Goal: Task Accomplishment & Management: Manage account settings

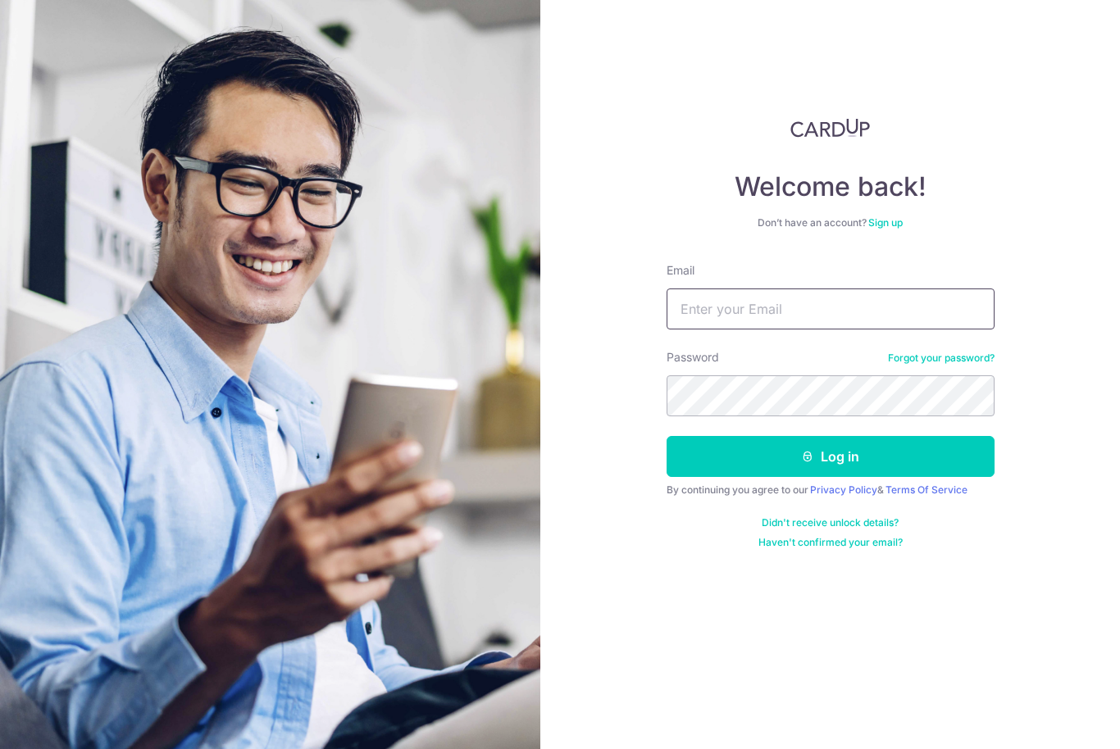
click at [749, 307] on input "Email" at bounding box center [831, 309] width 328 height 41
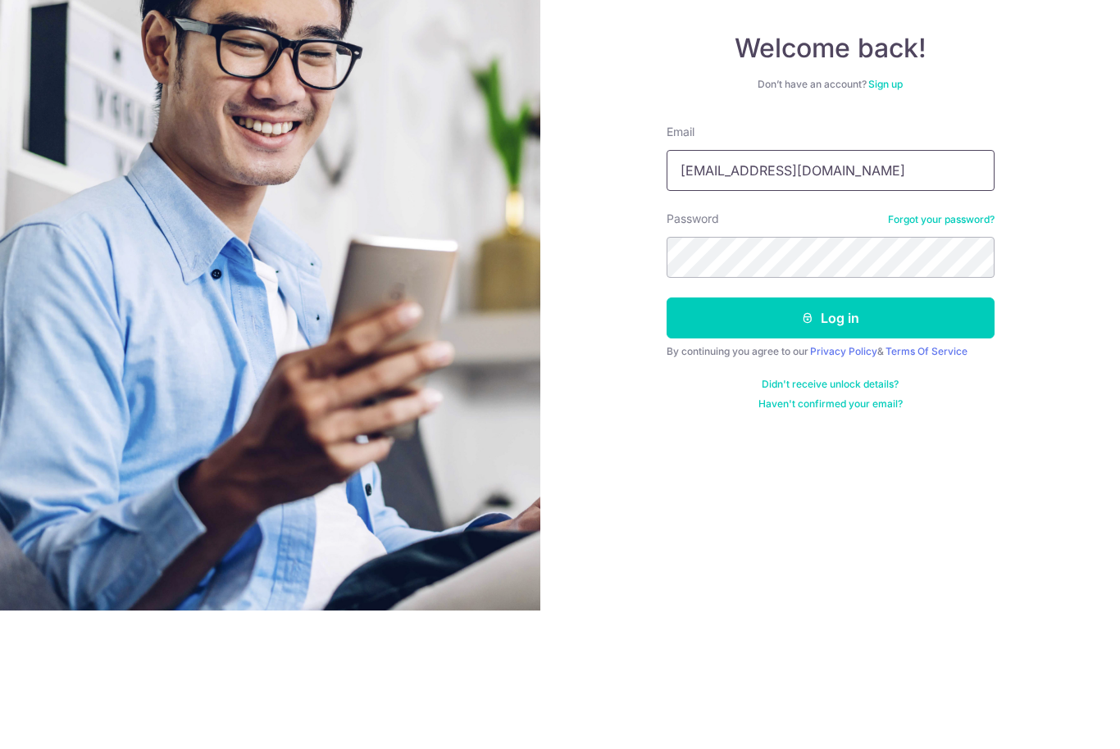
type input "Kumchiew@hotmail.com"
click at [889, 436] on button "Log in" at bounding box center [831, 456] width 328 height 41
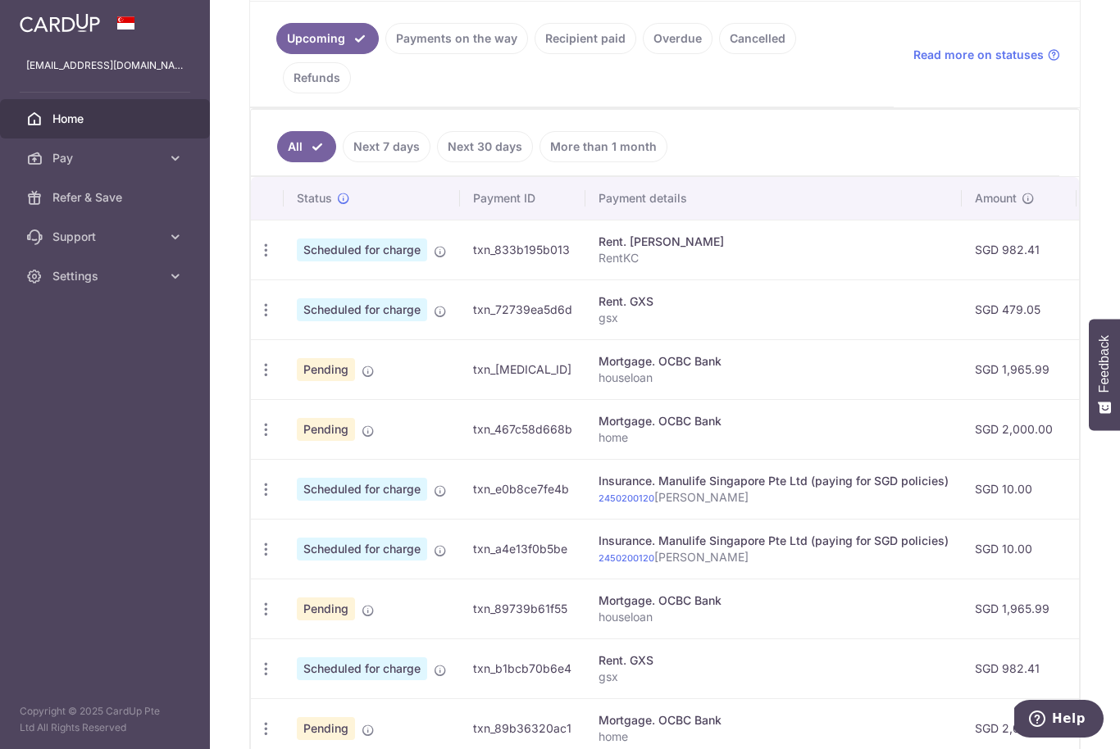
click at [385, 54] on link "Payments on the way" at bounding box center [456, 38] width 143 height 31
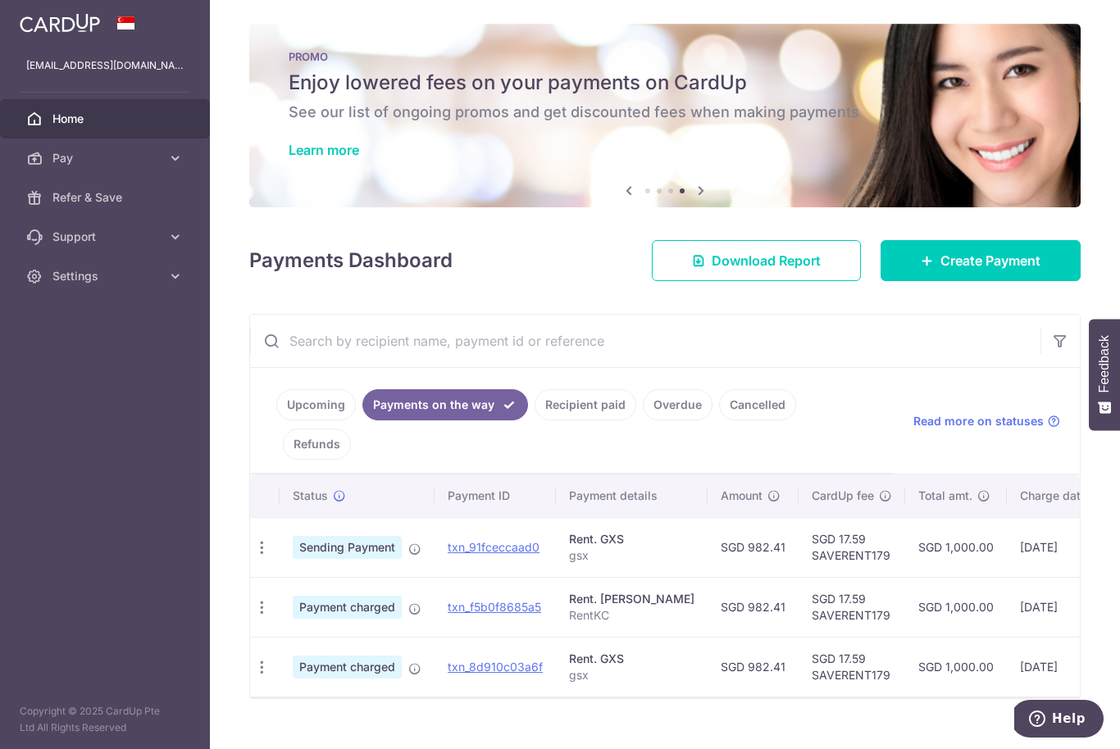
scroll to position [0, 2]
click at [276, 421] on link "Upcoming" at bounding box center [316, 404] width 80 height 31
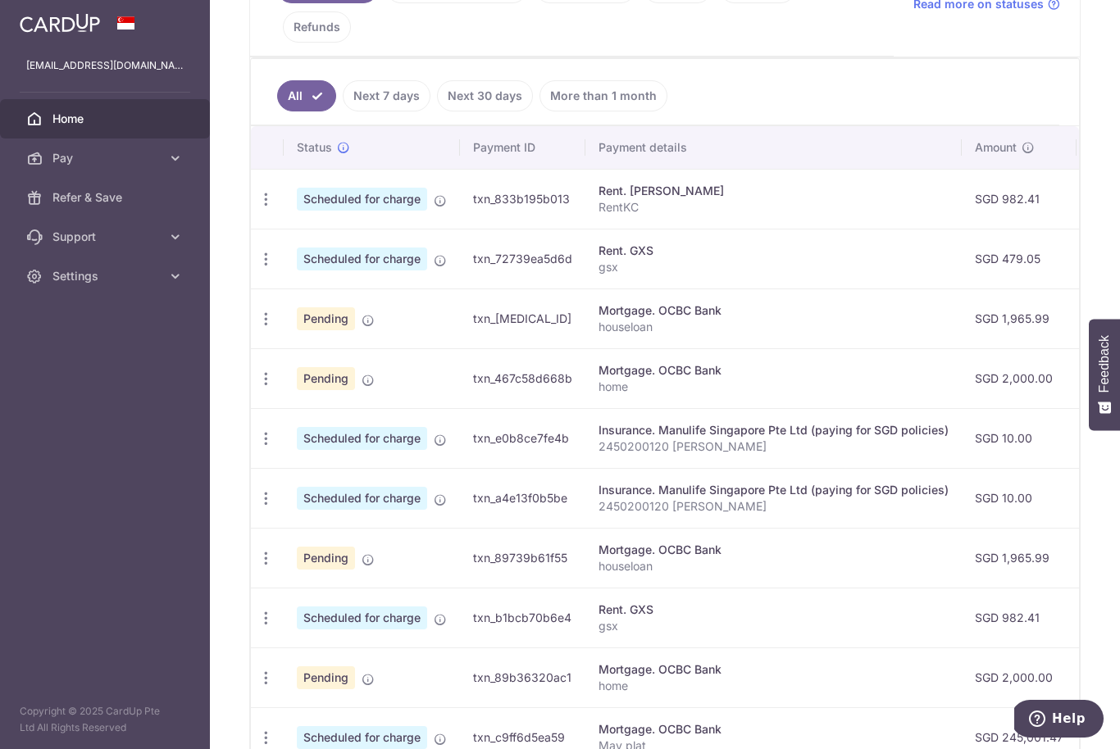
scroll to position [0, 0]
click at [257, 208] on icon "button" at bounding box center [265, 199] width 17 height 17
click at [298, 314] on span "Update payment" at bounding box center [354, 304] width 112 height 20
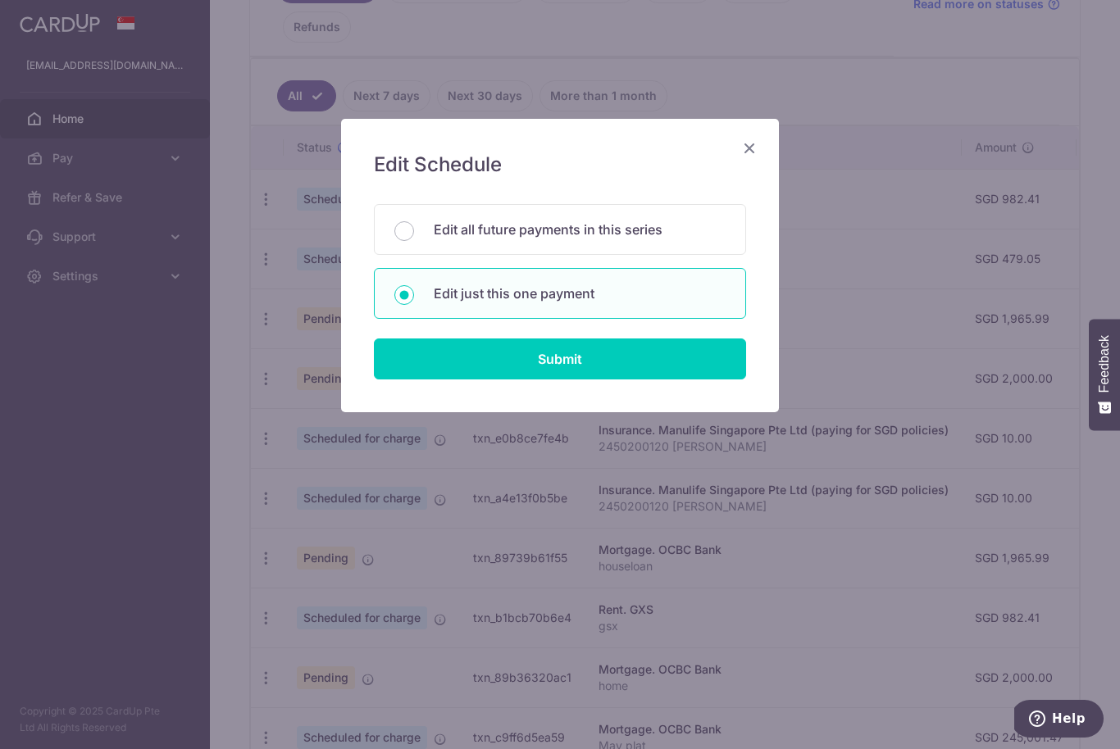
click at [581, 362] on input "Submit" at bounding box center [560, 359] width 372 height 41
radio input "true"
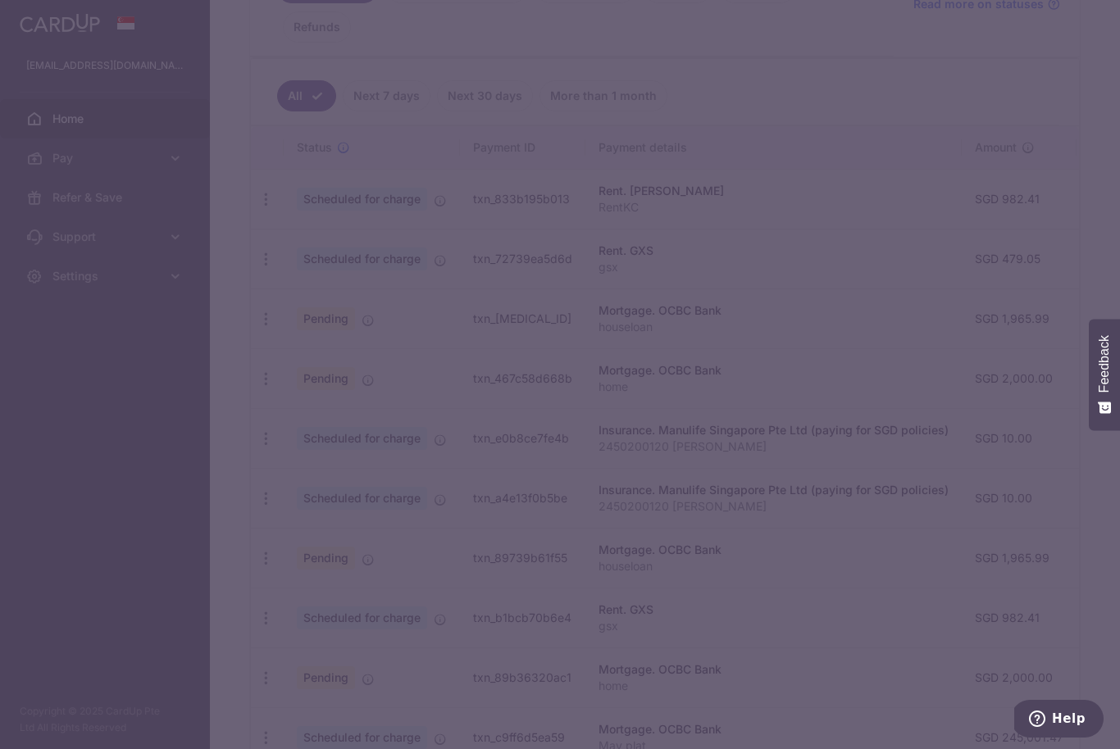
type input "479.05"
type input "[DATE]"
type input "gsx"
type input "SAVERENT179"
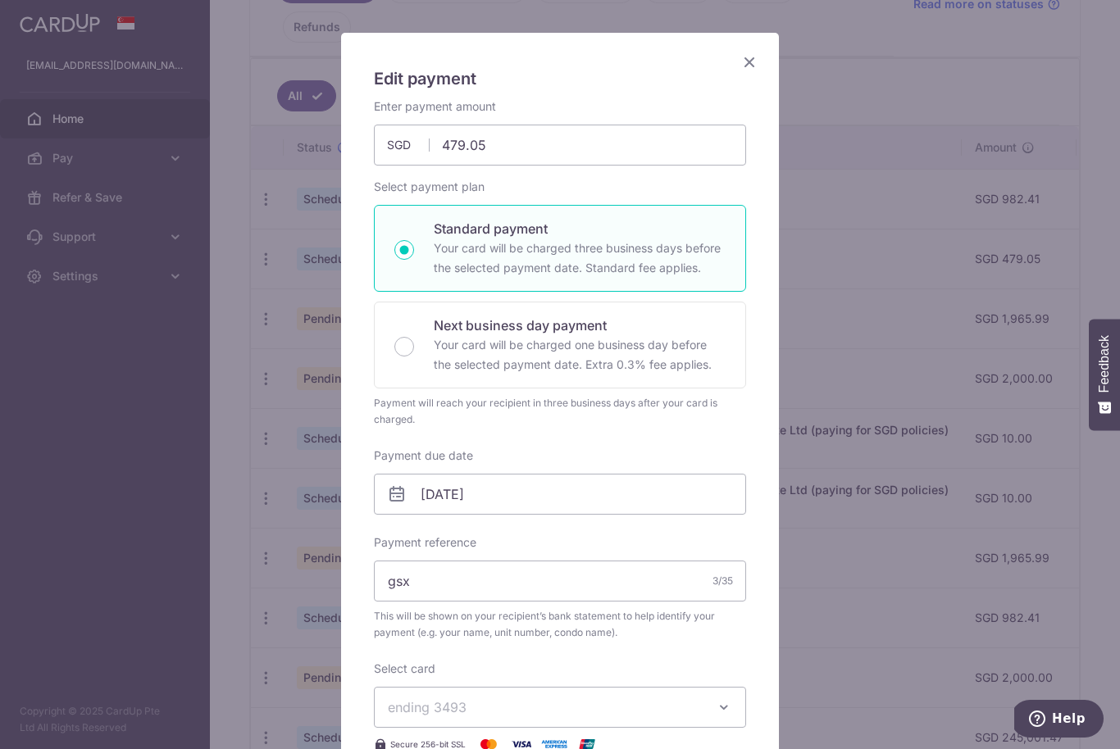
scroll to position [84, 0]
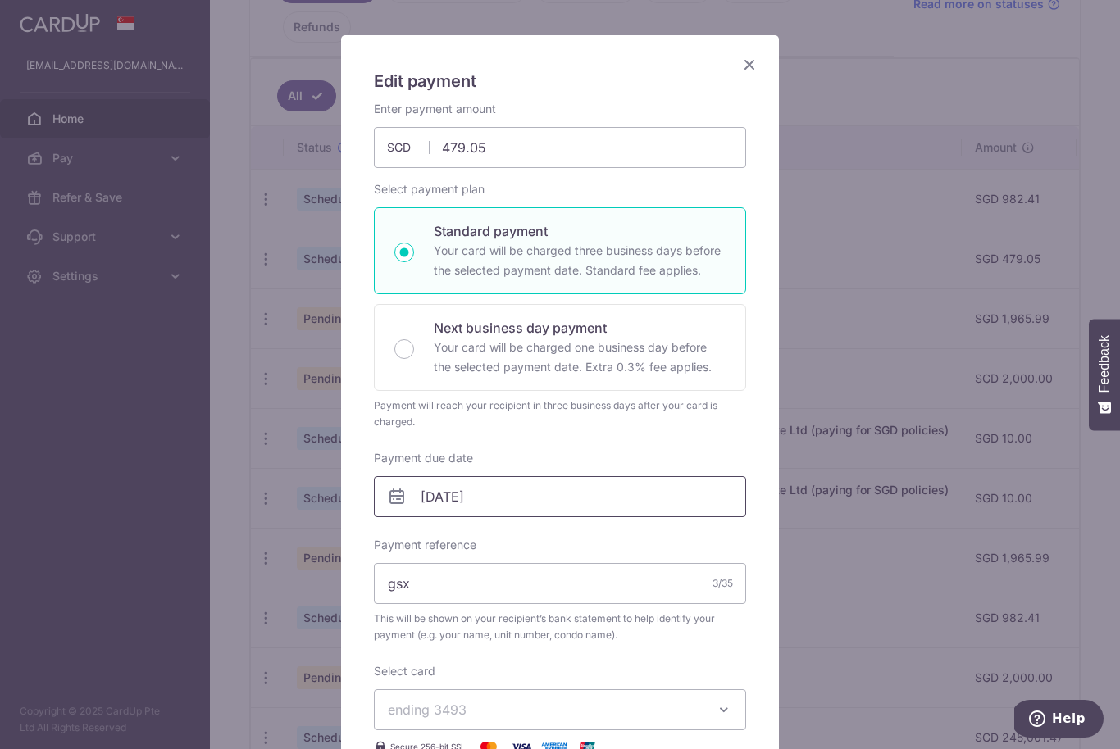
click at [610, 503] on input "[DATE]" at bounding box center [560, 496] width 372 height 41
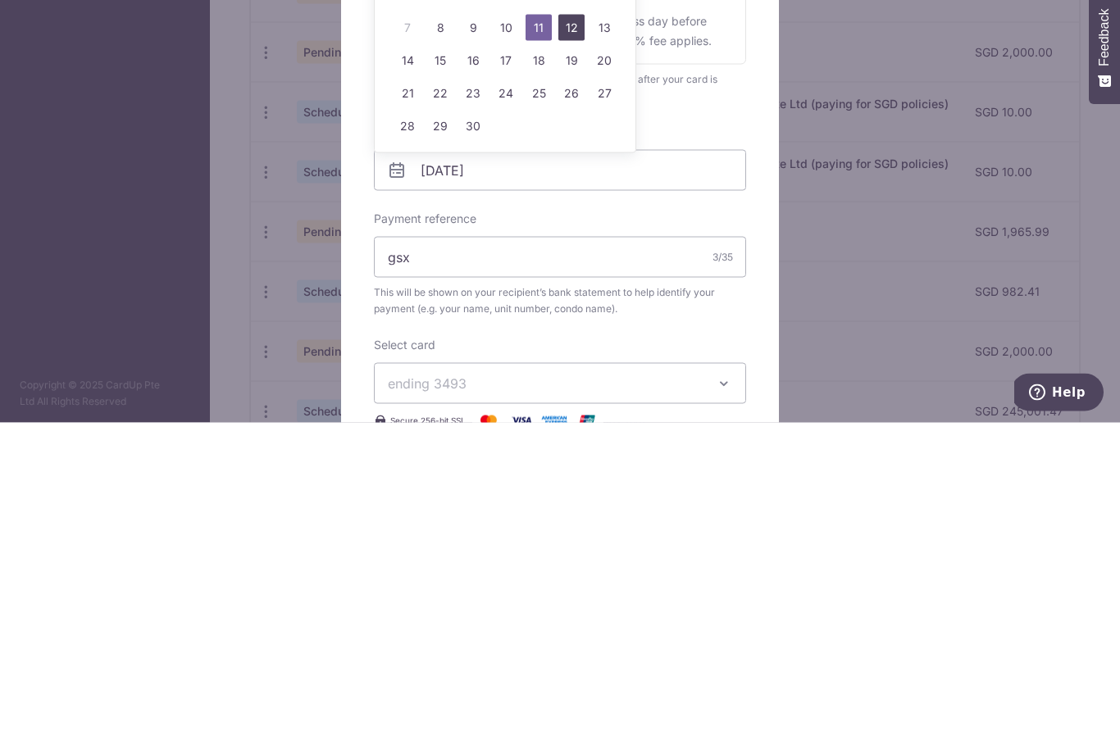
click at [574, 341] on link "12" at bounding box center [571, 354] width 26 height 26
type input "[DATE]"
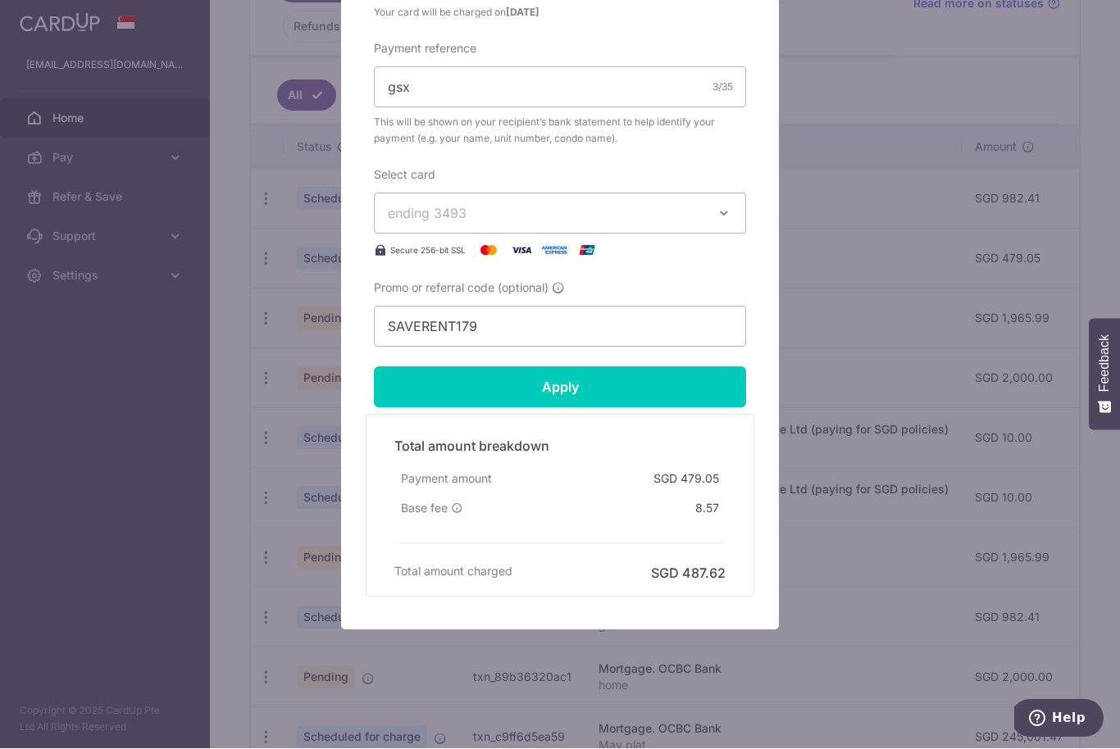
scroll to position [603, 0]
click at [625, 385] on input "Apply" at bounding box center [560, 387] width 372 height 41
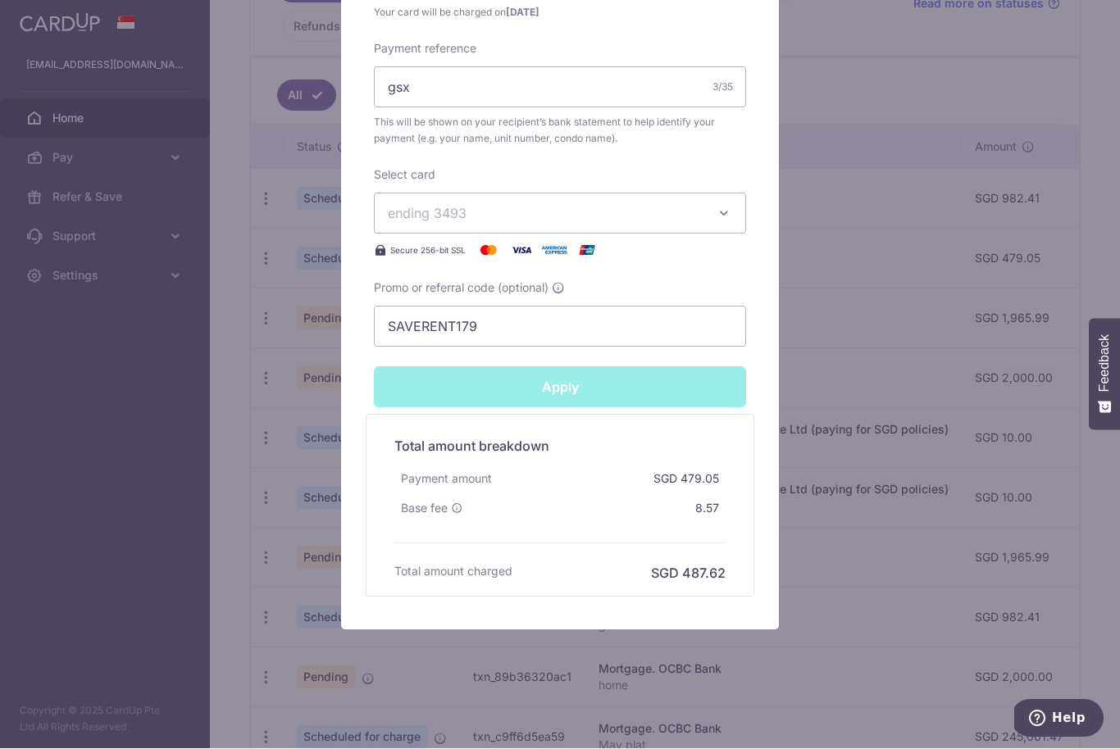
type input "Successfully Applied"
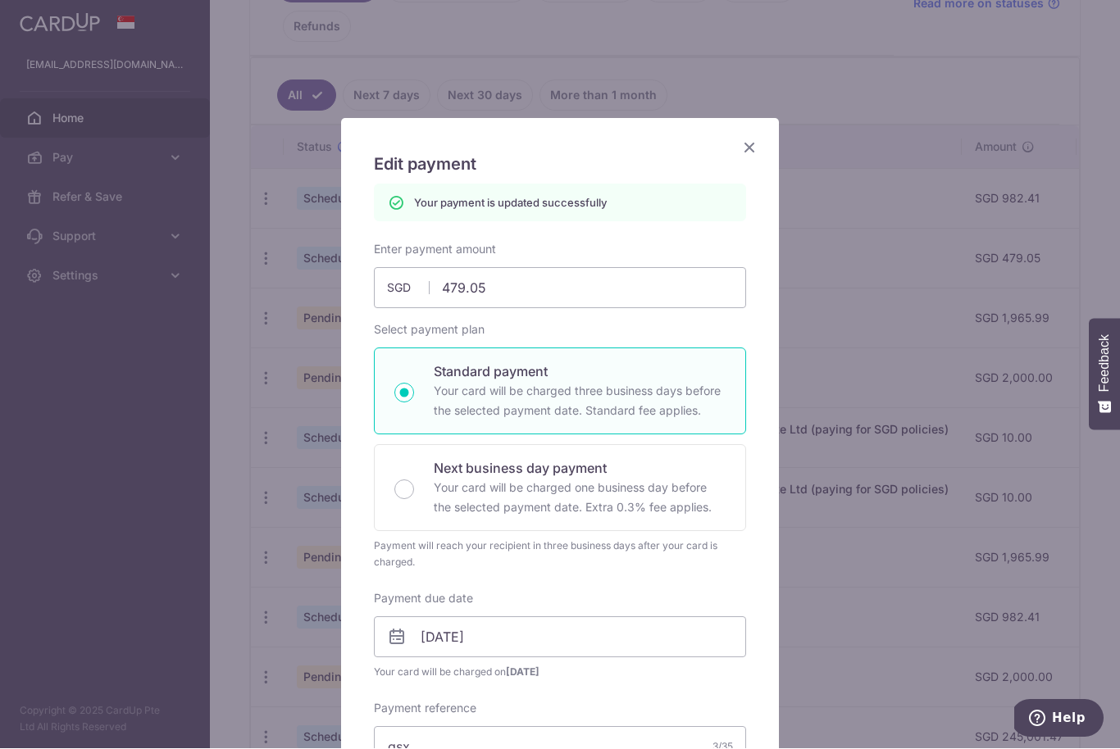
scroll to position [0, 0]
click at [749, 146] on icon "Close" at bounding box center [750, 148] width 20 height 20
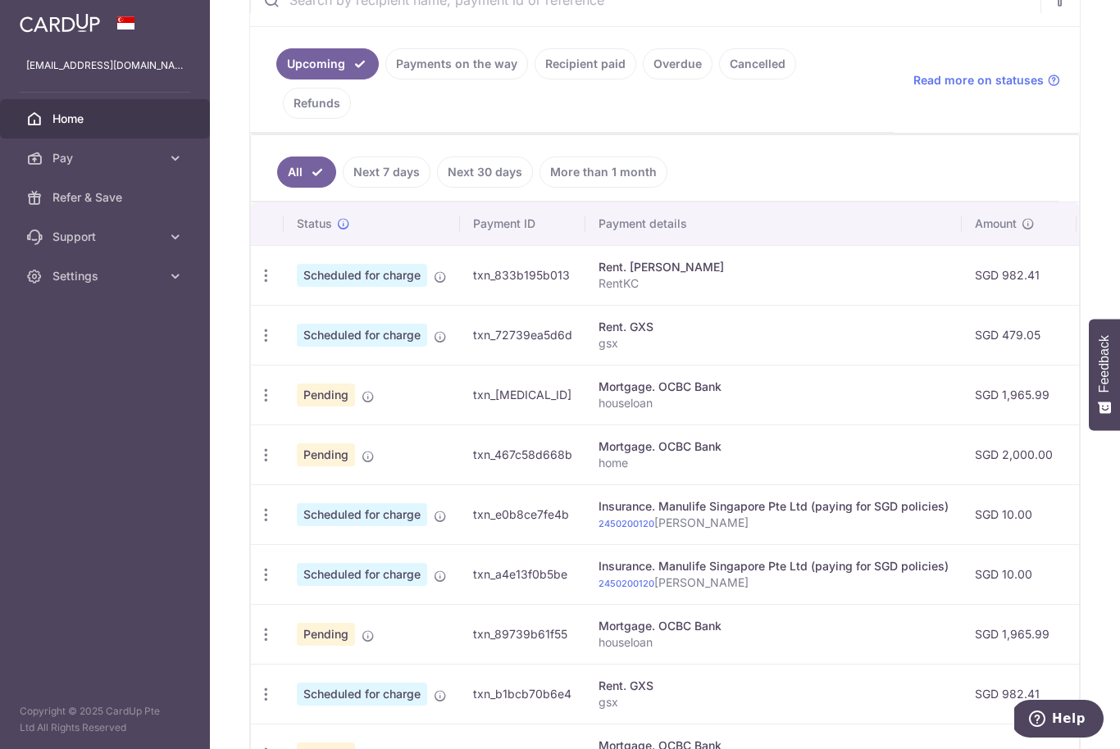
scroll to position [344, 0]
click at [257, 284] on icon "button" at bounding box center [265, 274] width 17 height 17
click at [298, 389] on span "Update payment" at bounding box center [354, 380] width 112 height 20
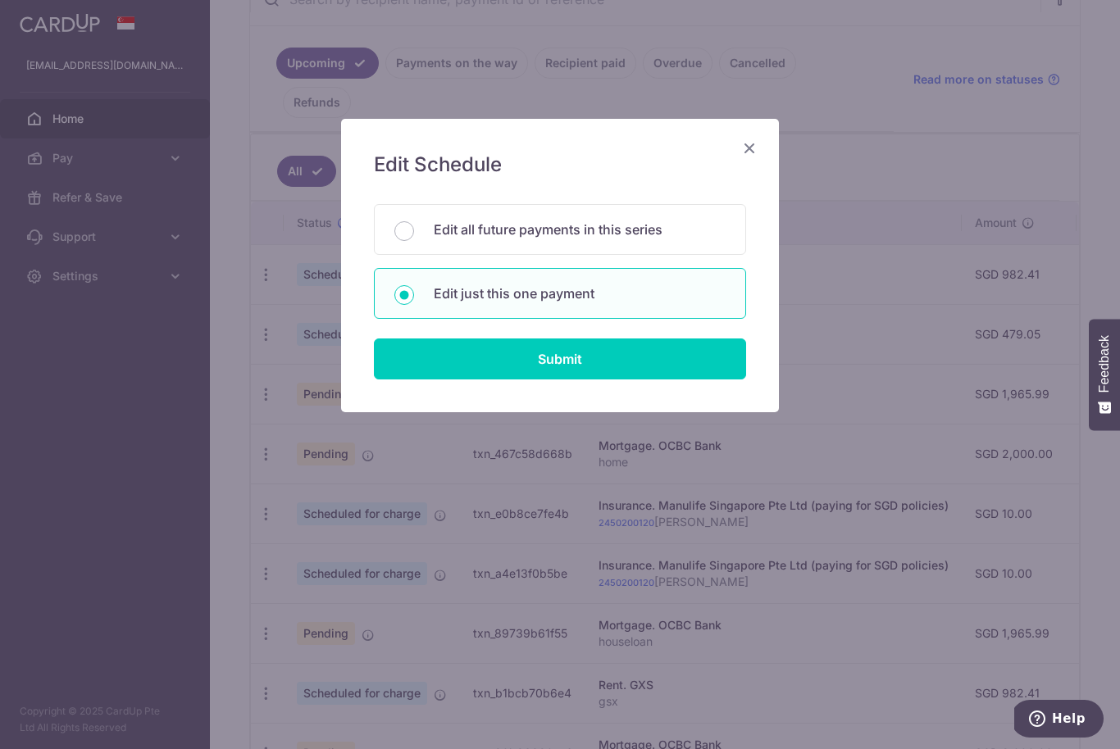
click at [505, 370] on input "Submit" at bounding box center [560, 359] width 372 height 41
radio input "true"
type input "479.05"
type input "[DATE]"
type input "gsx"
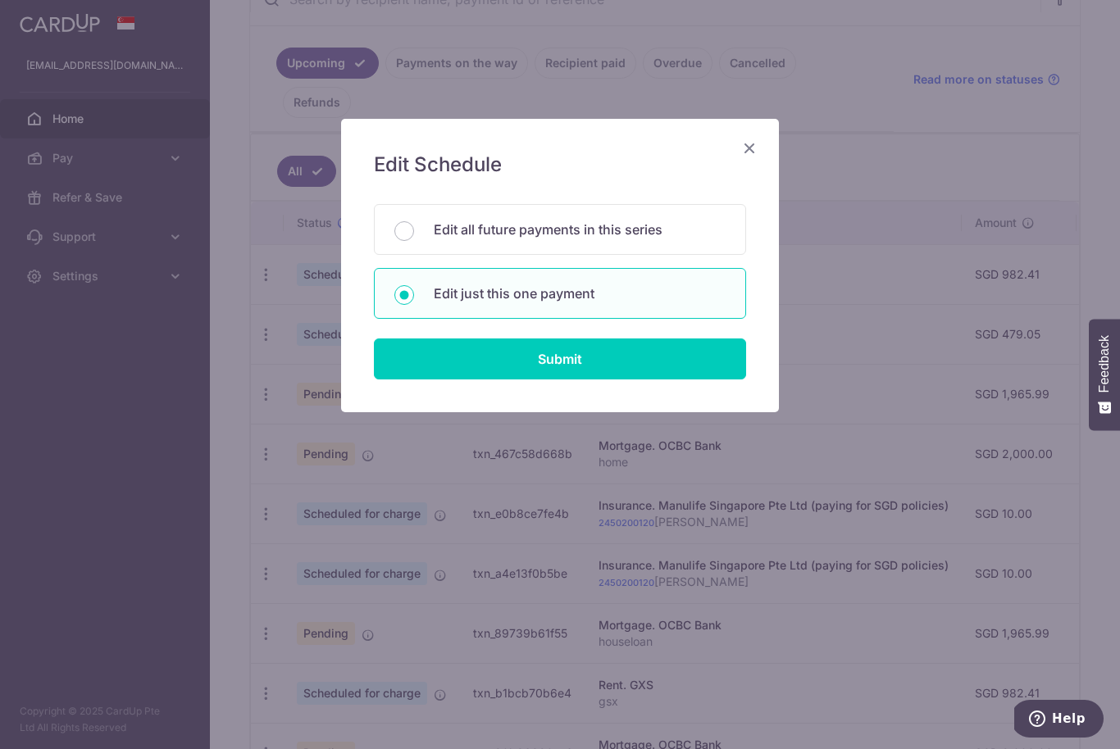
type input "SAVERENT179"
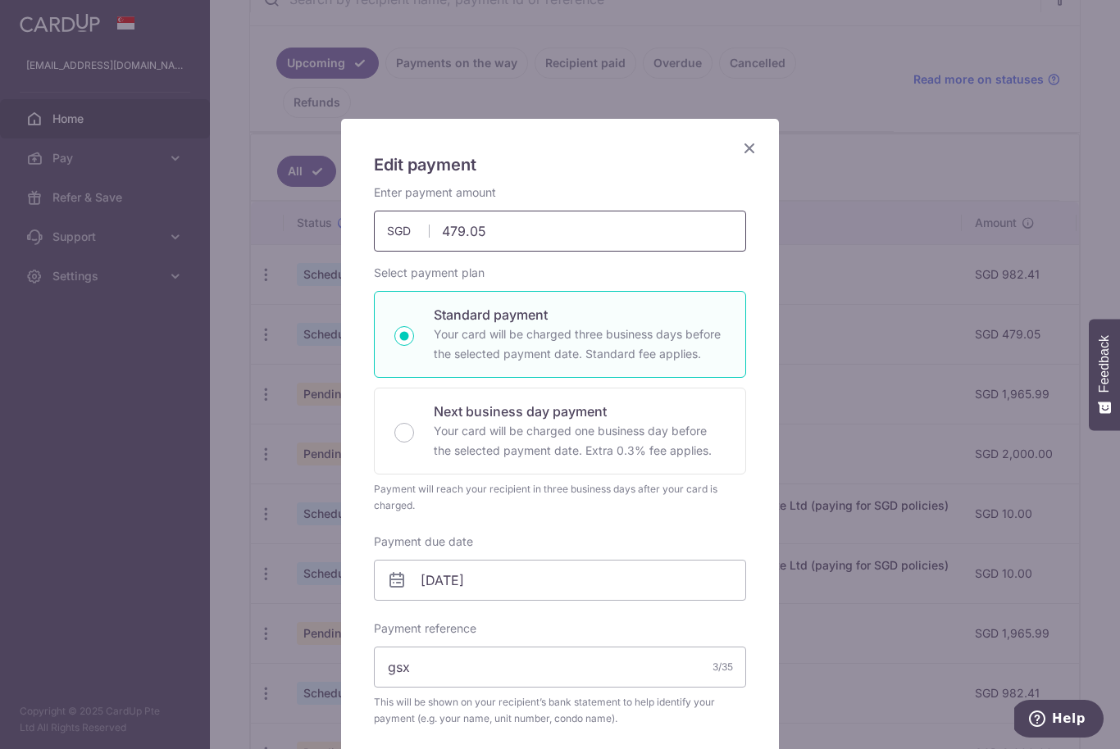
click at [526, 227] on input "479.05" at bounding box center [560, 231] width 372 height 41
type input "4"
type input "982.41"
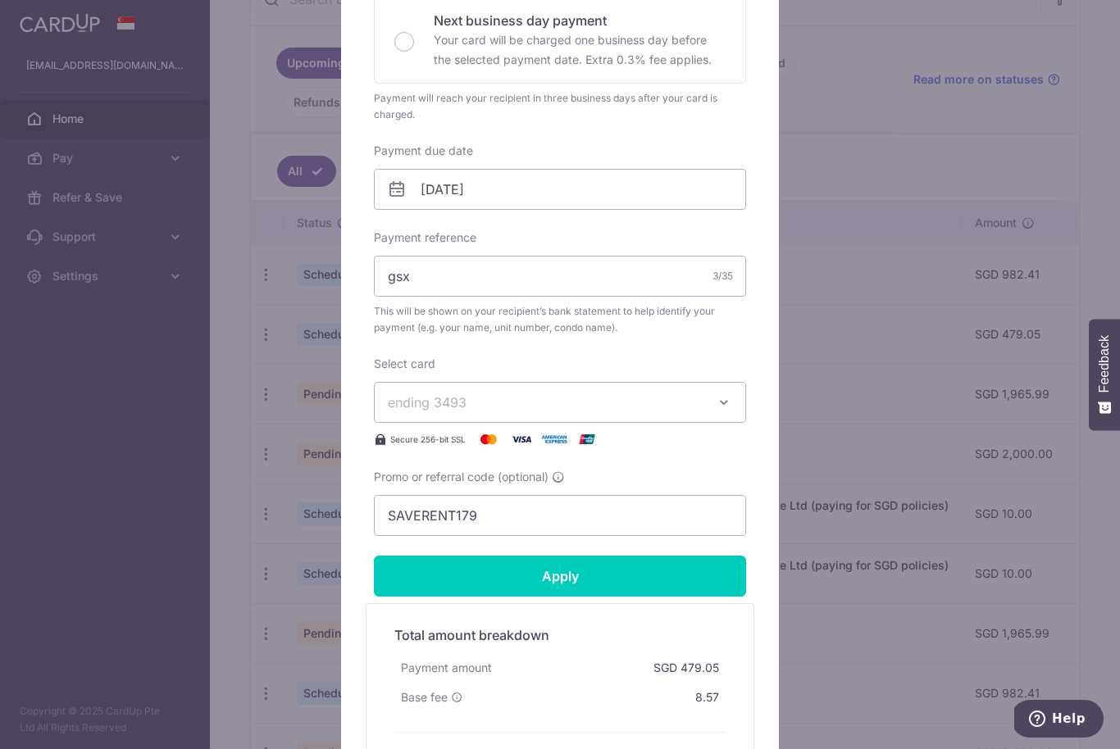
scroll to position [389, 0]
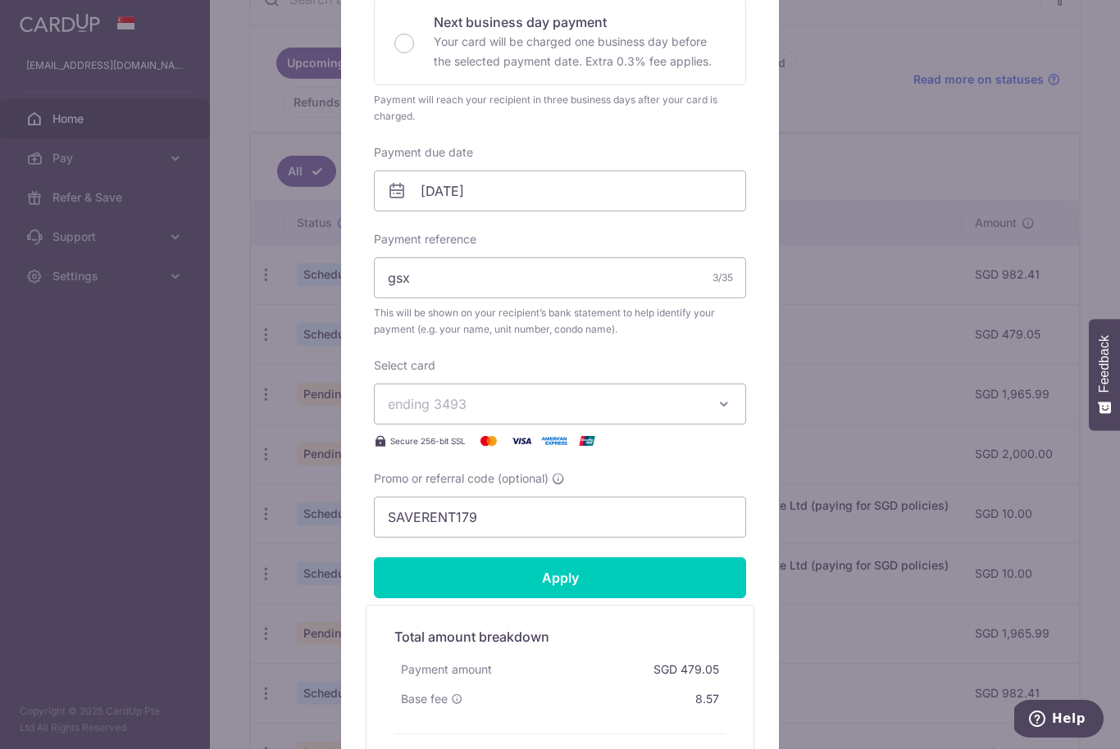
click at [652, 579] on input "Apply" at bounding box center [560, 578] width 372 height 41
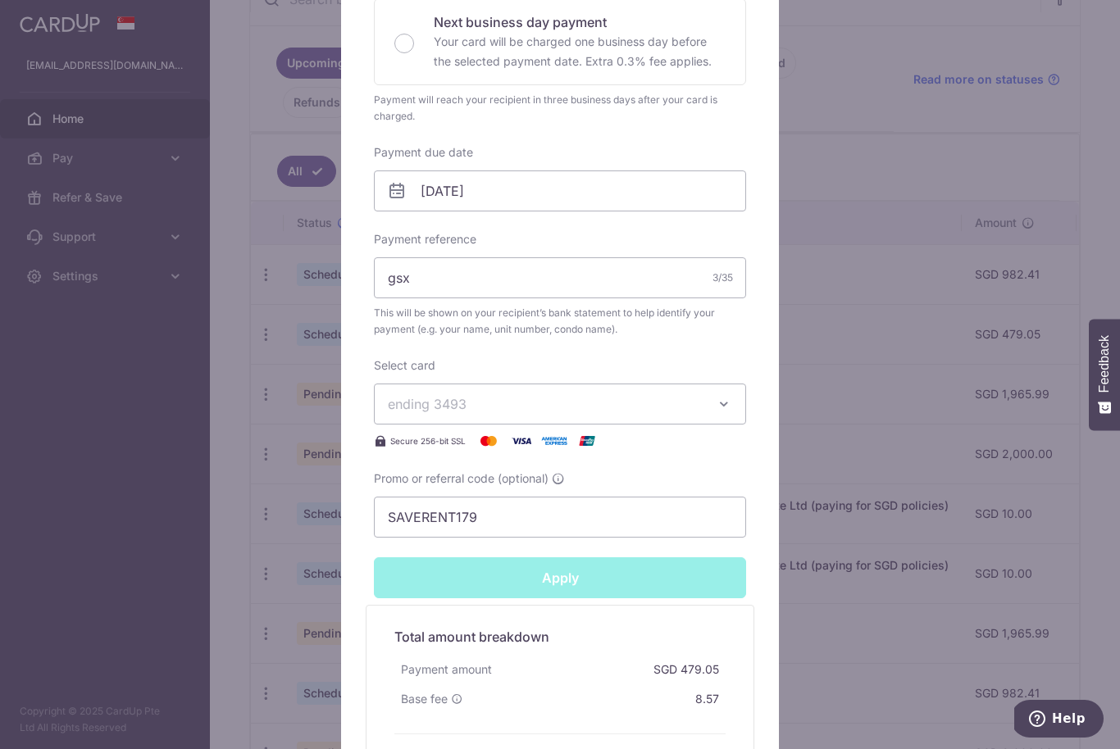
type input "Successfully Applied"
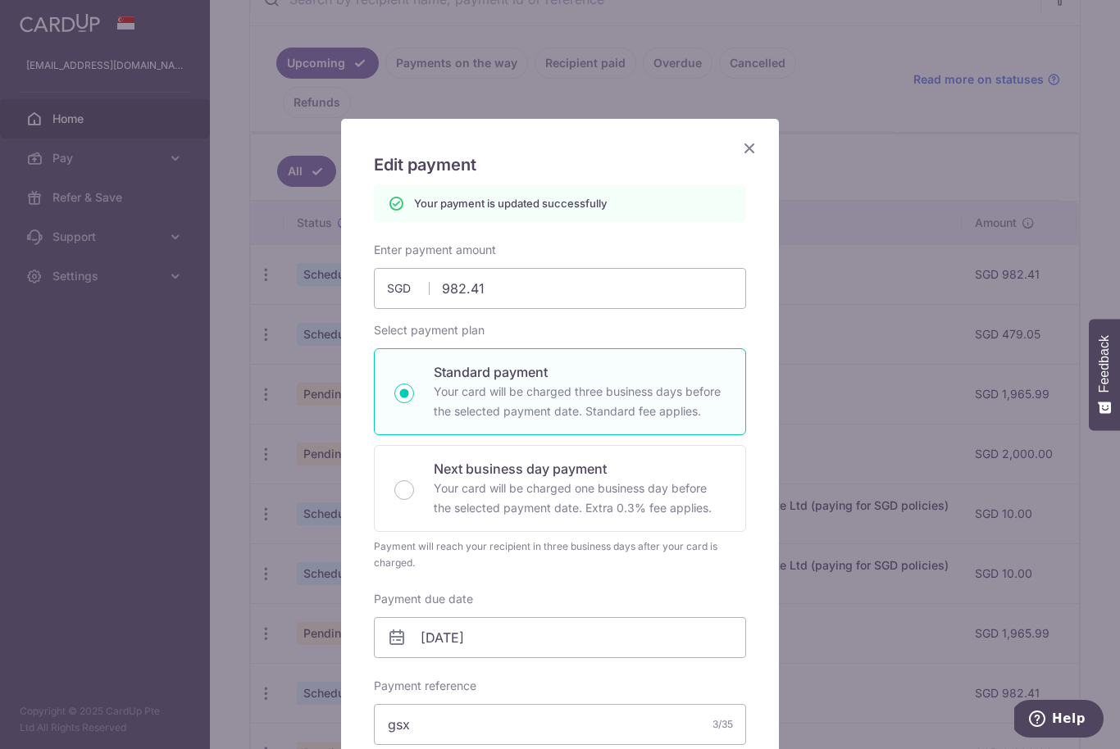
scroll to position [0, 0]
click at [754, 152] on icon "Close" at bounding box center [750, 148] width 20 height 20
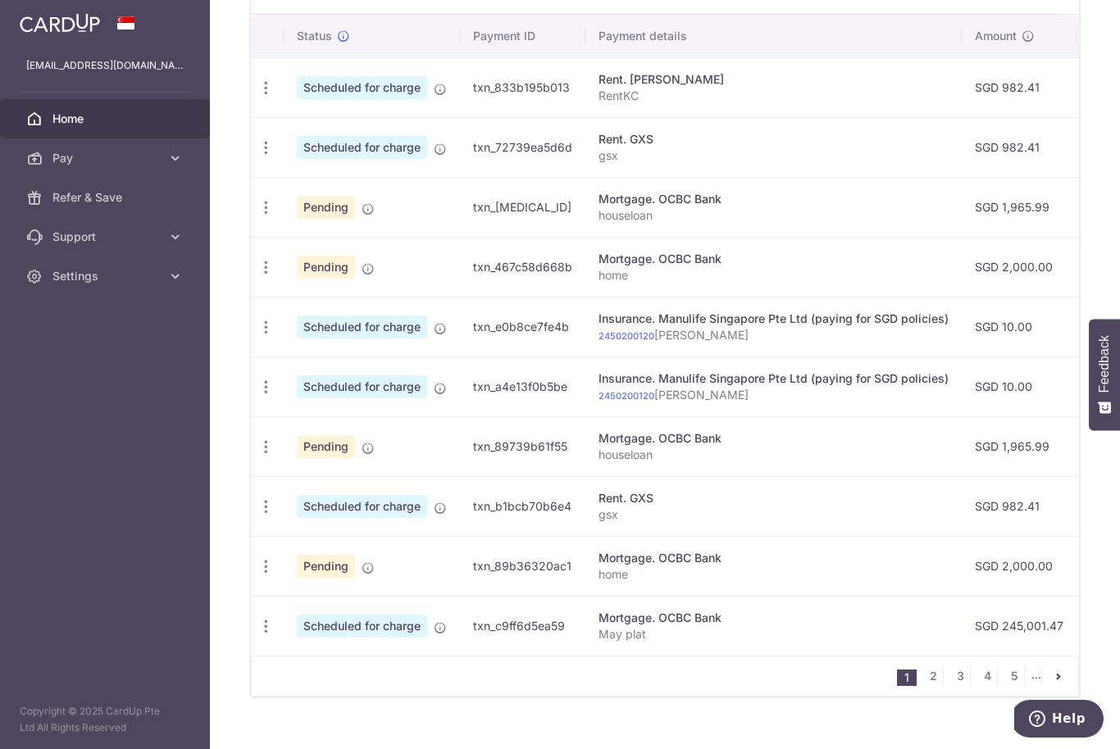
scroll to position [531, 0]
click at [932, 687] on link "2" at bounding box center [933, 677] width 20 height 20
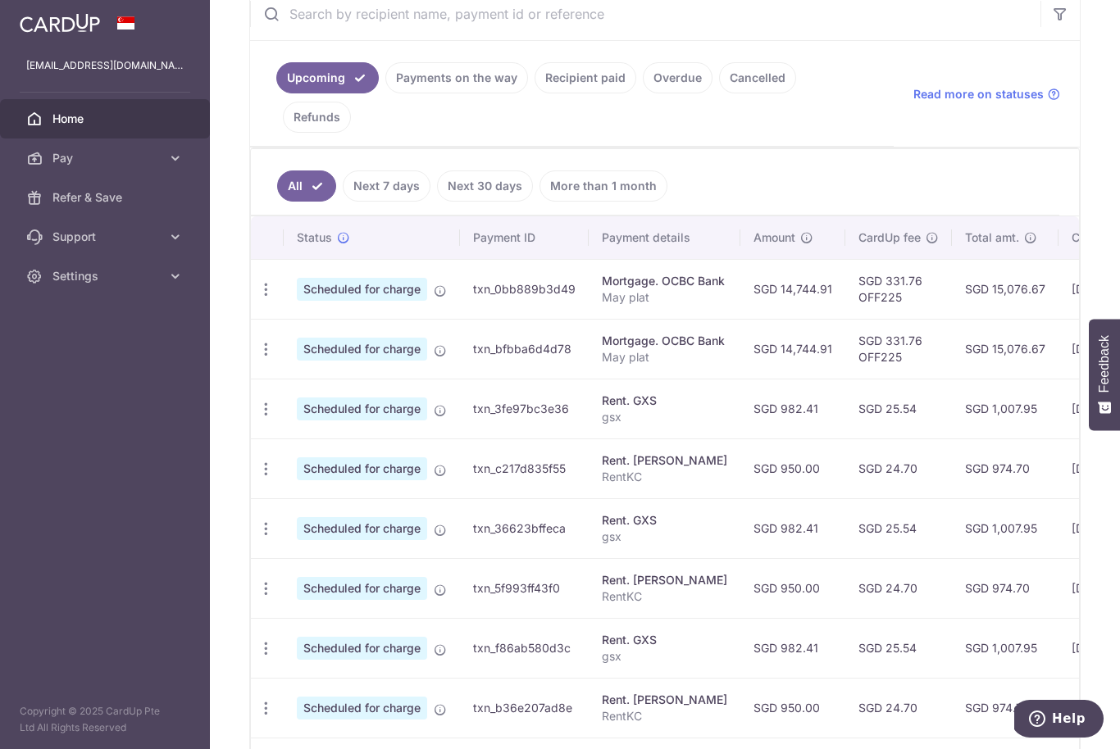
scroll to position [0, 0]
click at [251, 485] on div "Update payment Cancel payment" at bounding box center [266, 469] width 30 height 30
click at [257, 298] on icon "button" at bounding box center [265, 289] width 17 height 17
click at [298, 524] on span "Update payment" at bounding box center [354, 514] width 112 height 20
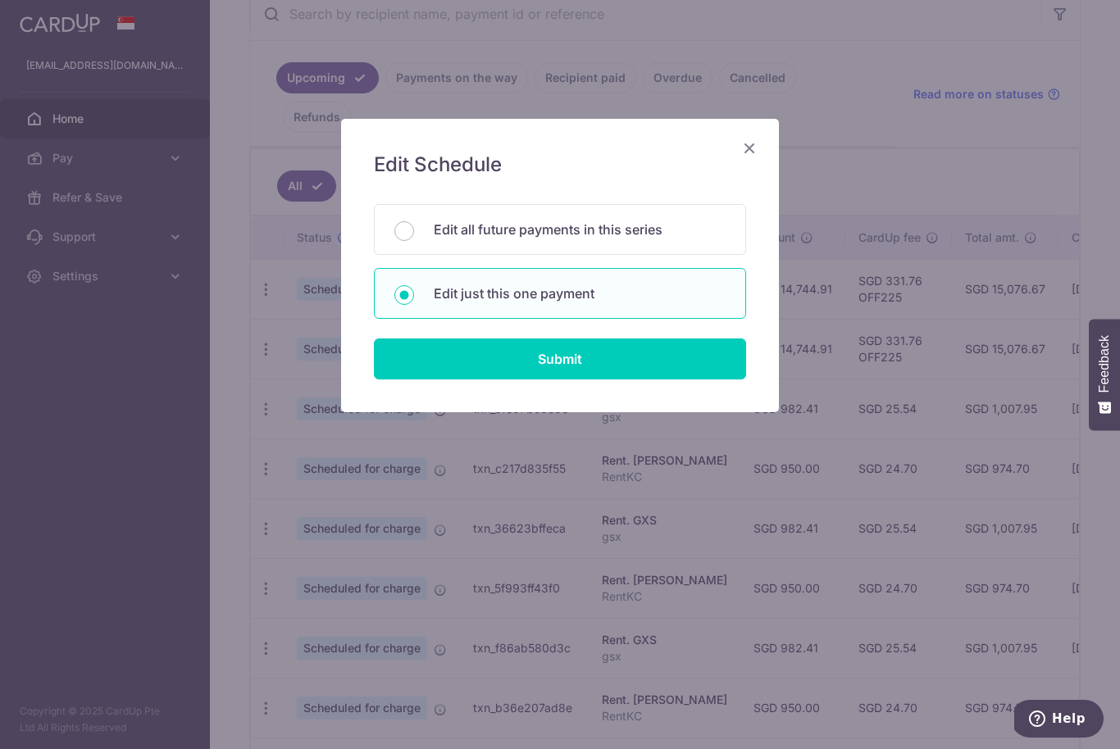
click at [588, 373] on input "Submit" at bounding box center [560, 359] width 372 height 41
radio input "true"
type input "950.00"
type input "05/02/2026"
type input "RentKC"
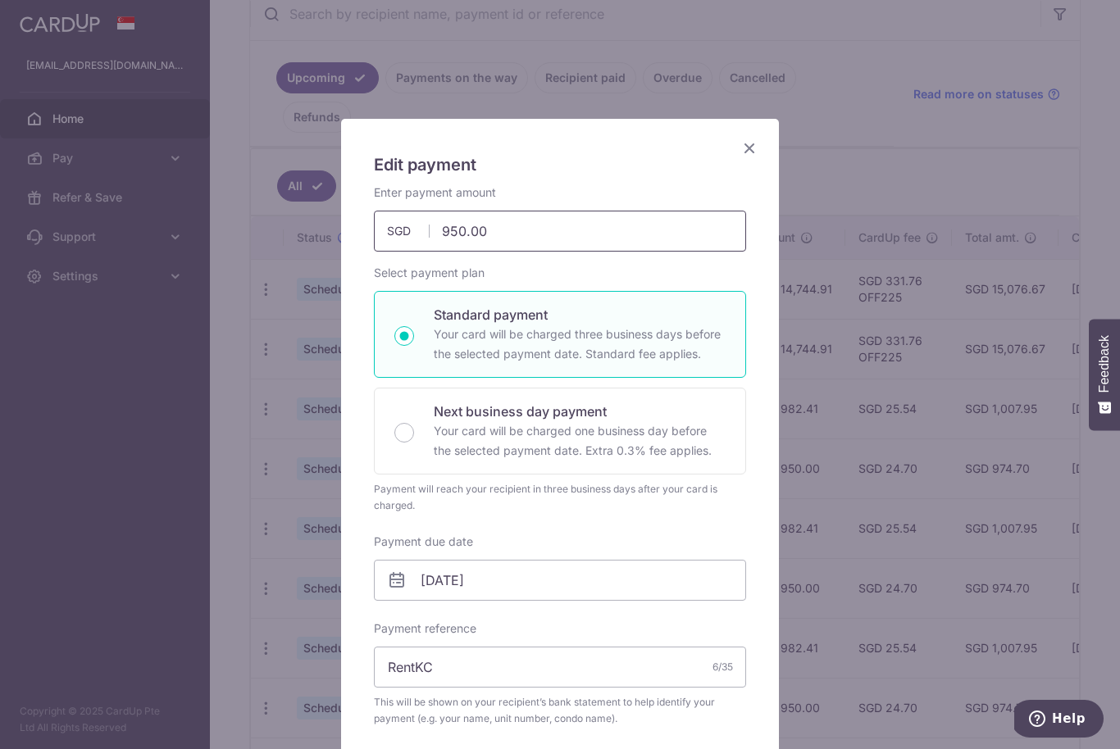
click at [574, 235] on input "950.00" at bounding box center [560, 231] width 372 height 41
type input "982.41"
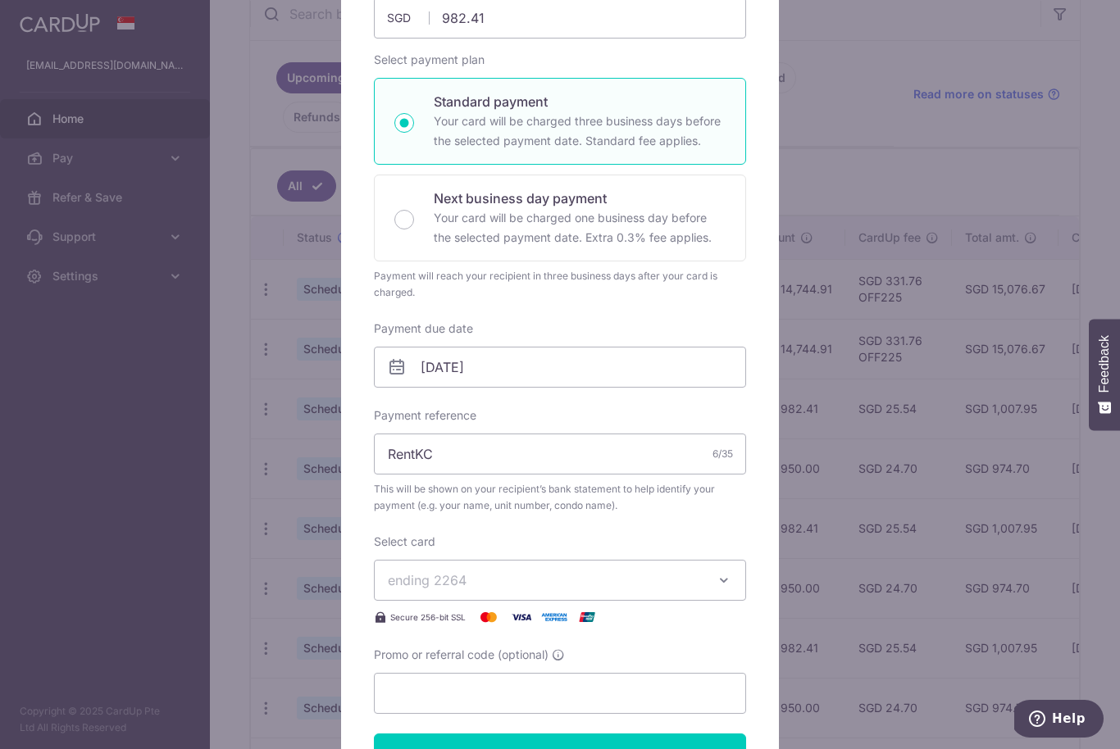
scroll to position [293, 0]
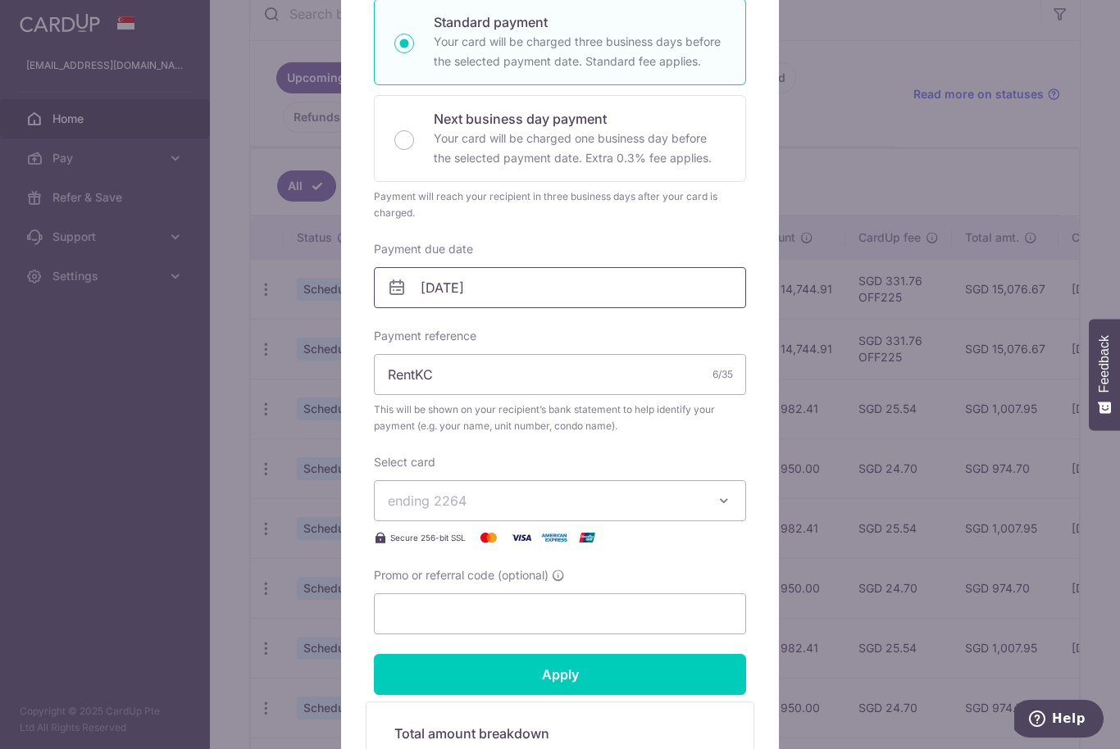
click at [570, 287] on input "05/02/2026" at bounding box center [560, 287] width 372 height 41
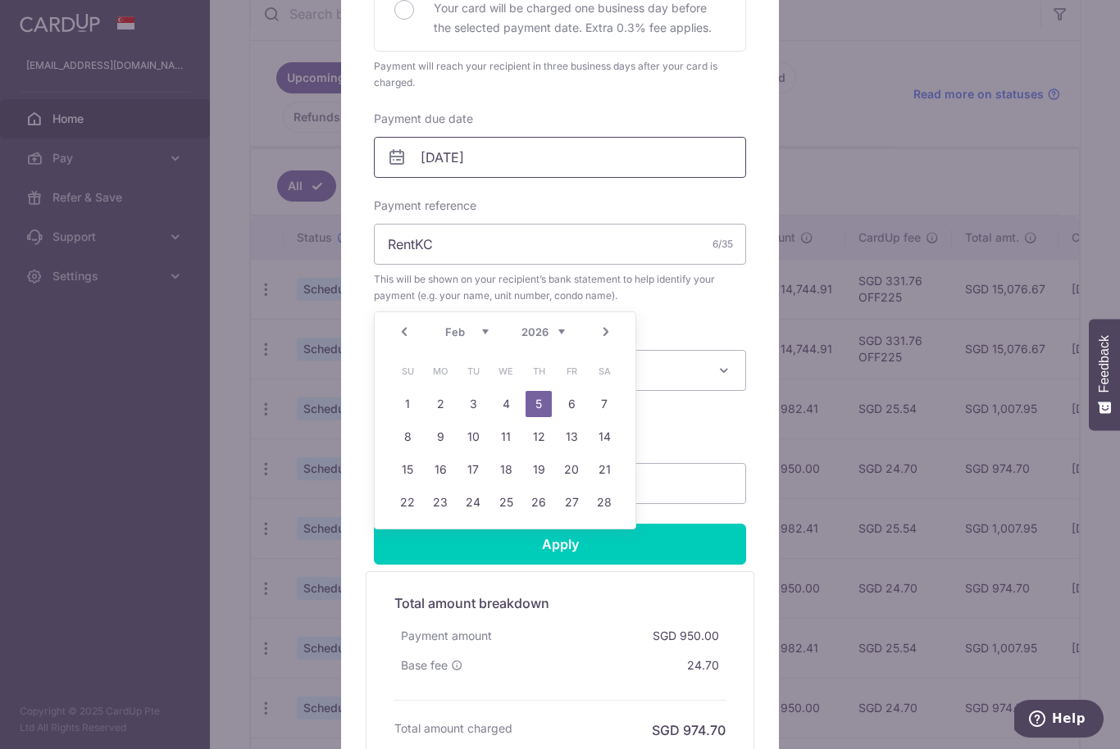
scroll to position [376, 0]
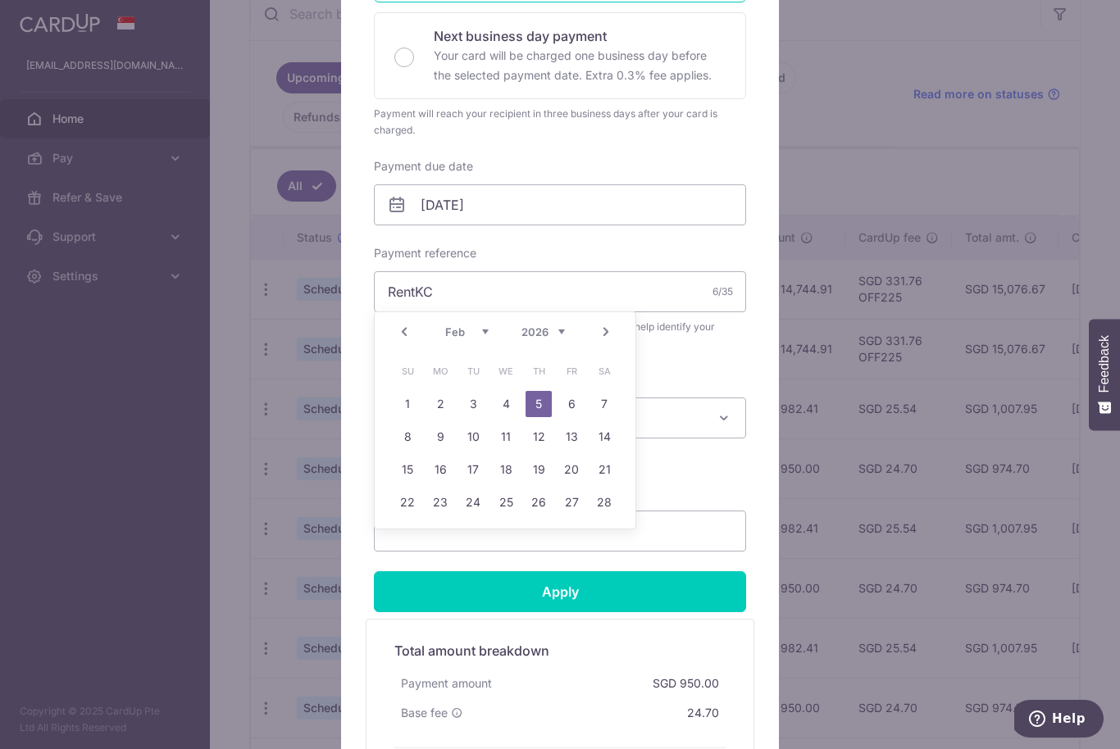
click at [396, 335] on link "Prev" at bounding box center [404, 332] width 20 height 20
click at [399, 326] on link "Prev" at bounding box center [404, 332] width 20 height 20
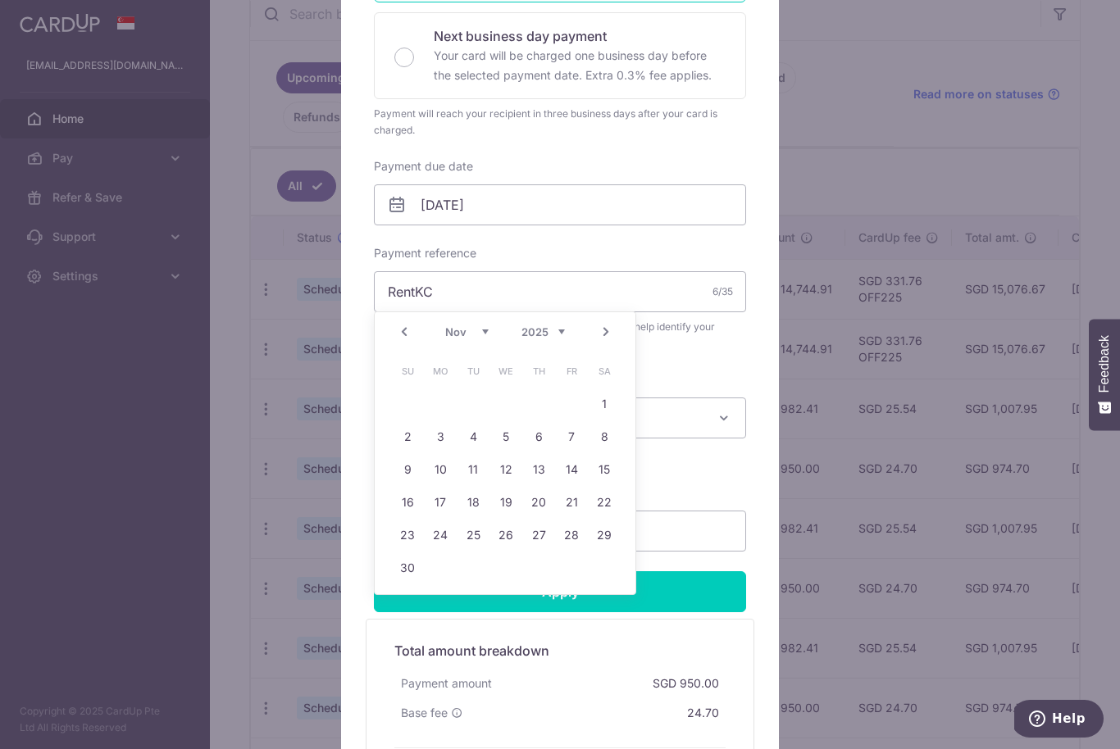
click at [397, 325] on link "Prev" at bounding box center [404, 332] width 20 height 20
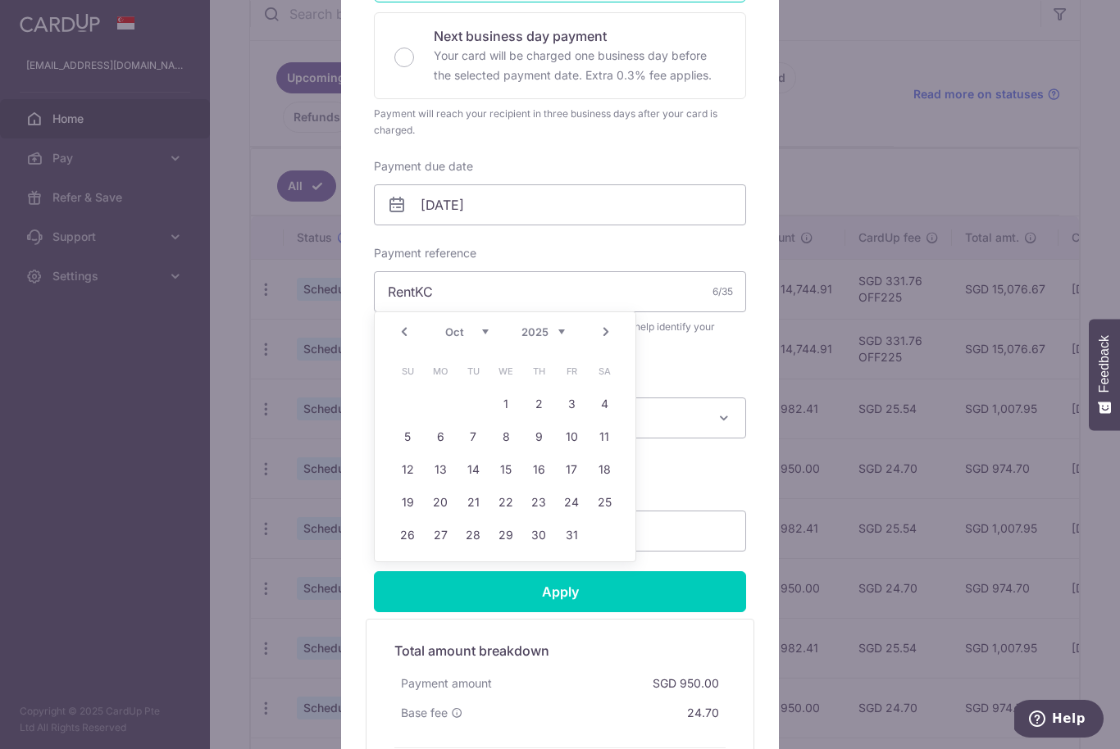
click at [409, 327] on link "Prev" at bounding box center [404, 332] width 20 height 20
click at [535, 437] on link "11" at bounding box center [539, 437] width 26 height 26
type input "11/09/2025"
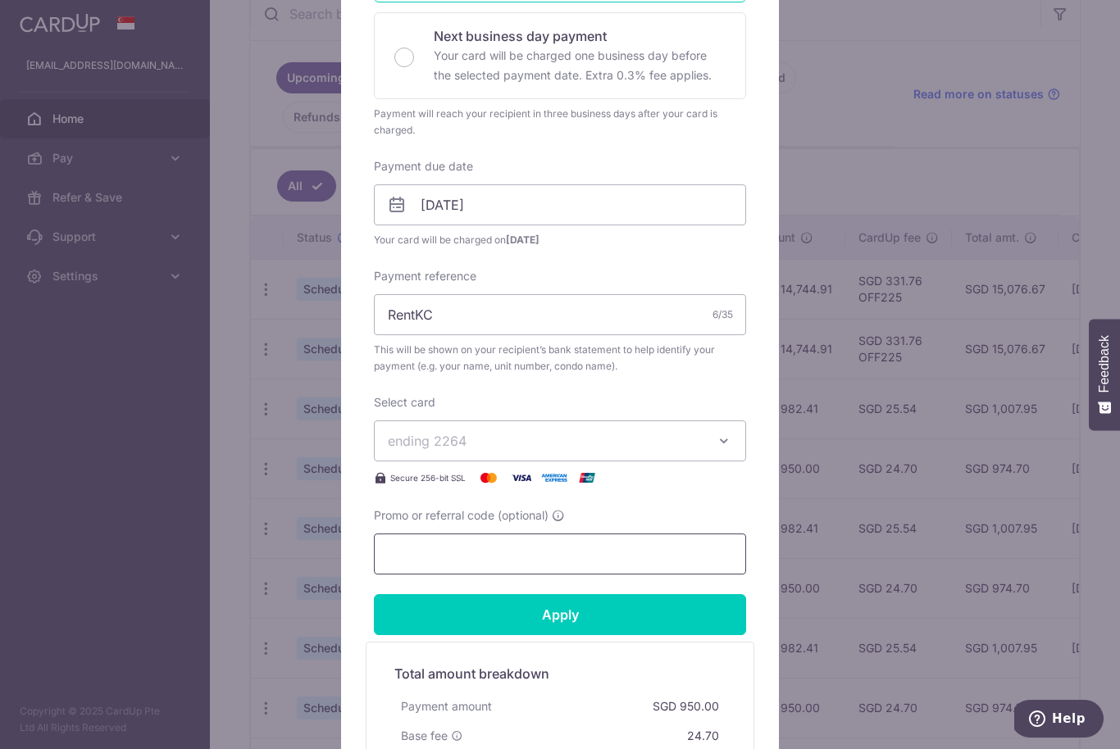
click at [566, 554] on input "Promo or referral code (optional)" at bounding box center [560, 554] width 372 height 41
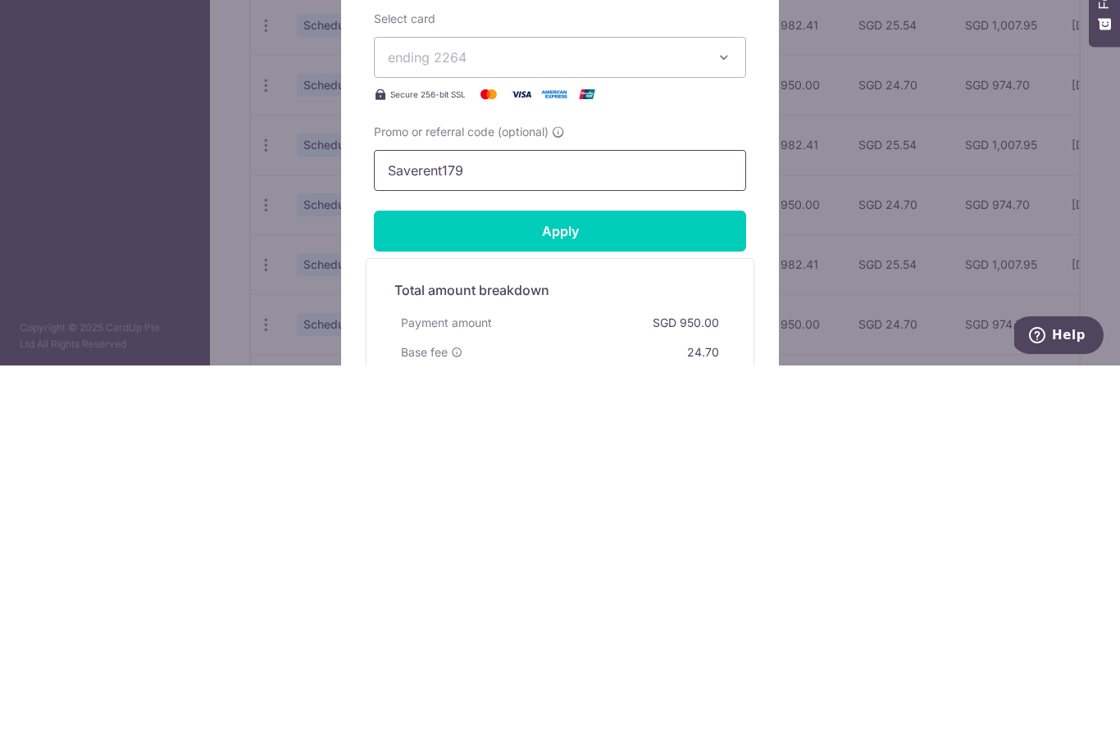
type input "Saverent179"
click at [630, 594] on input "Apply" at bounding box center [560, 614] width 372 height 41
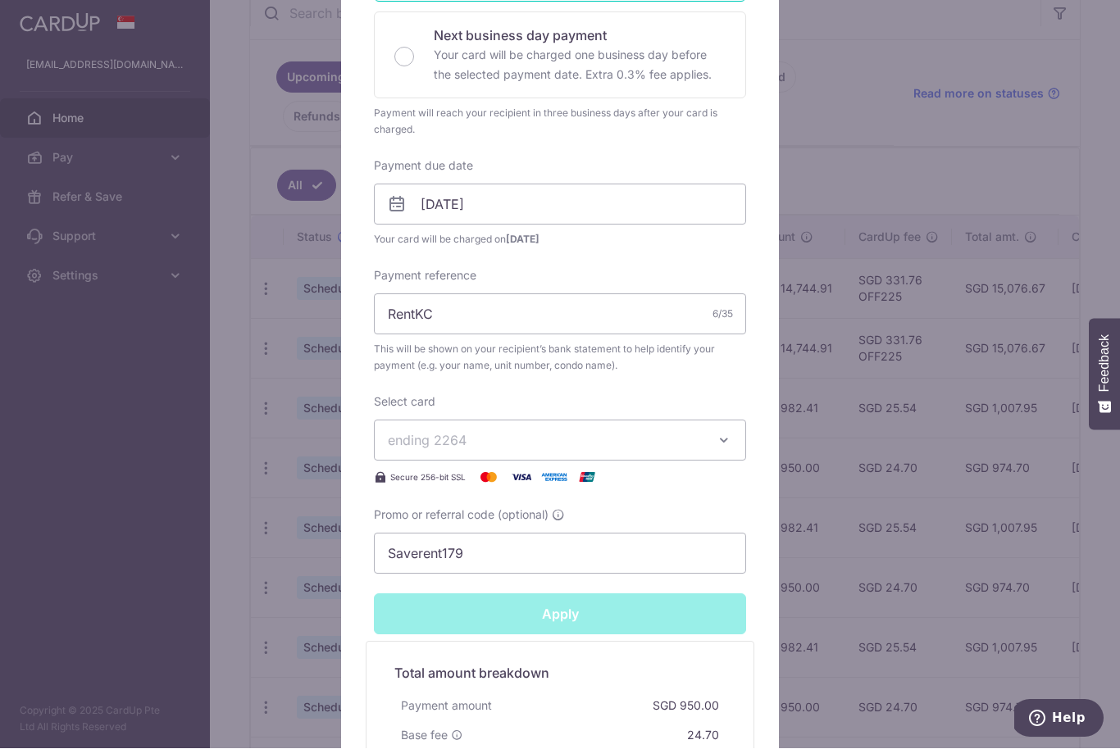
type input "Successfully Applied"
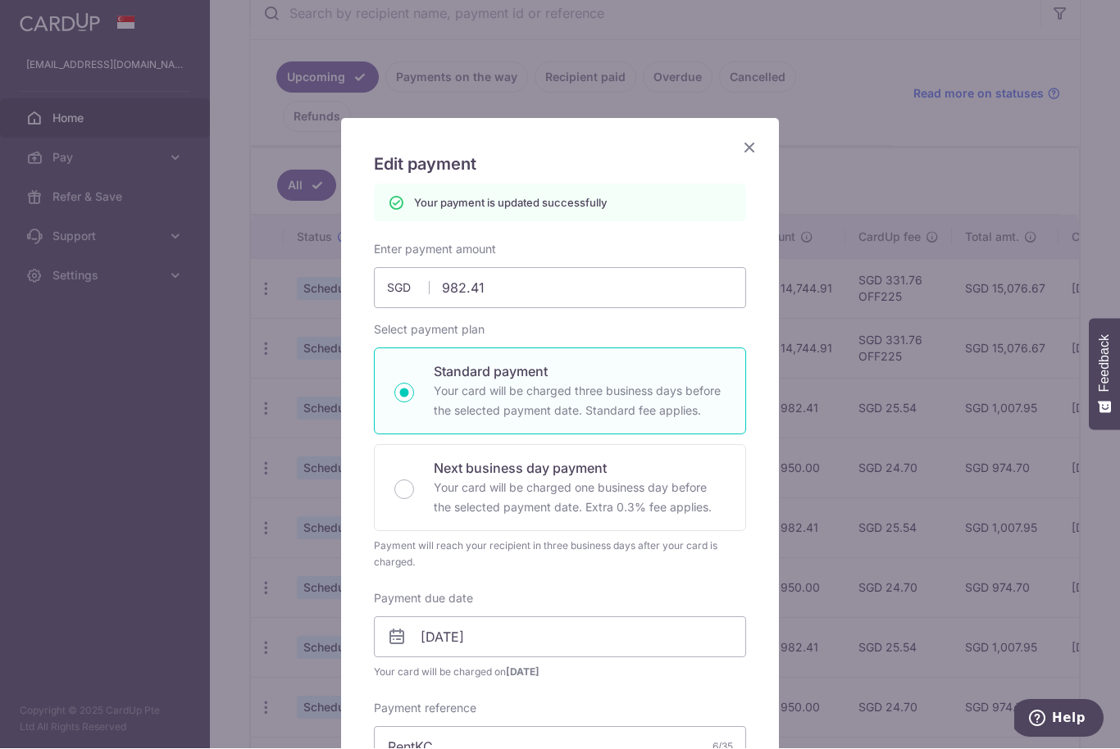
scroll to position [-1, 0]
click at [757, 139] on icon "Close" at bounding box center [750, 148] width 20 height 20
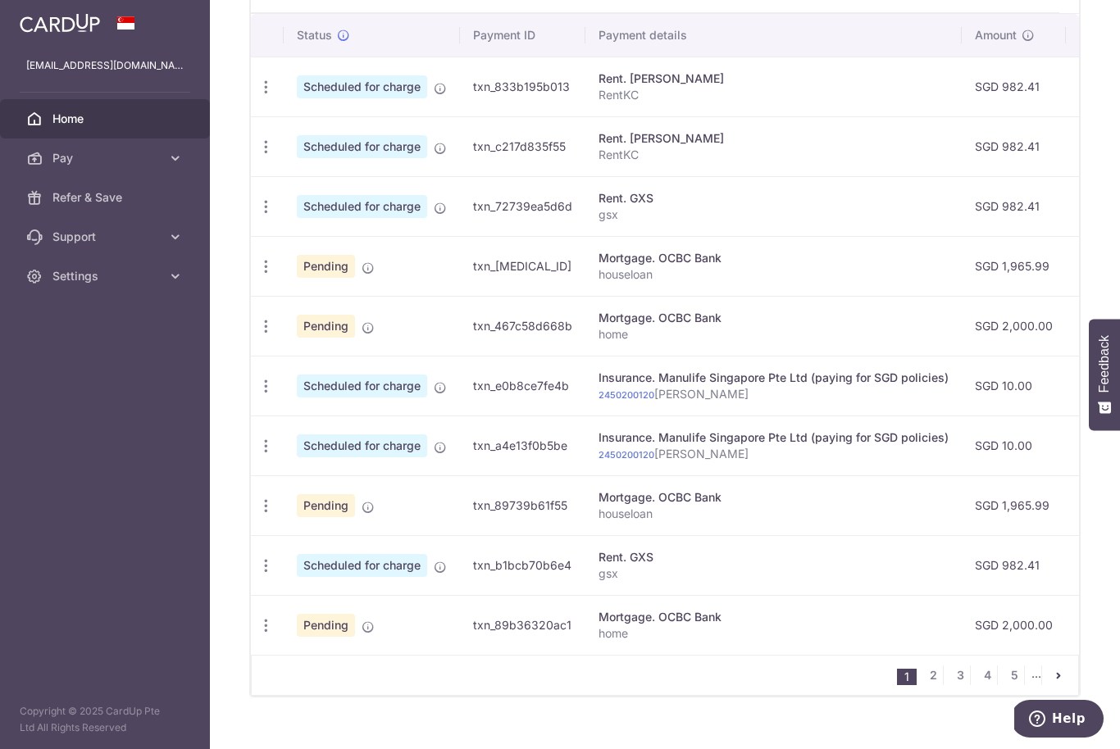
scroll to position [531, 0]
click at [932, 687] on link "2" at bounding box center [933, 677] width 20 height 20
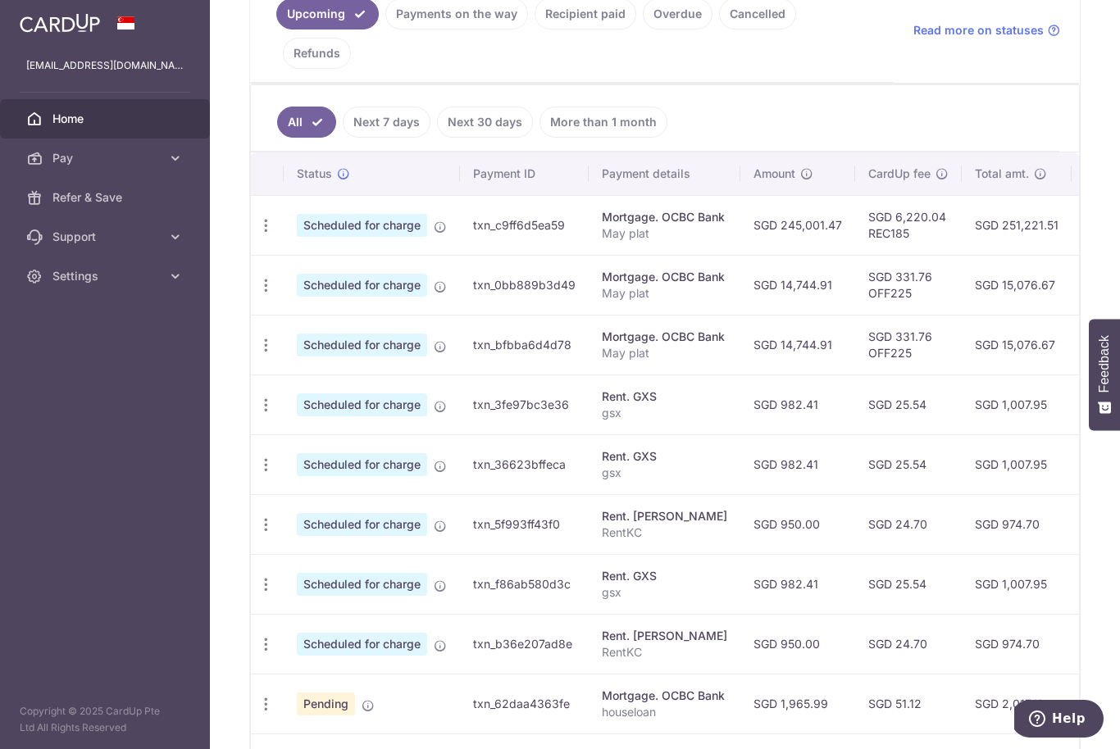
scroll to position [449, 0]
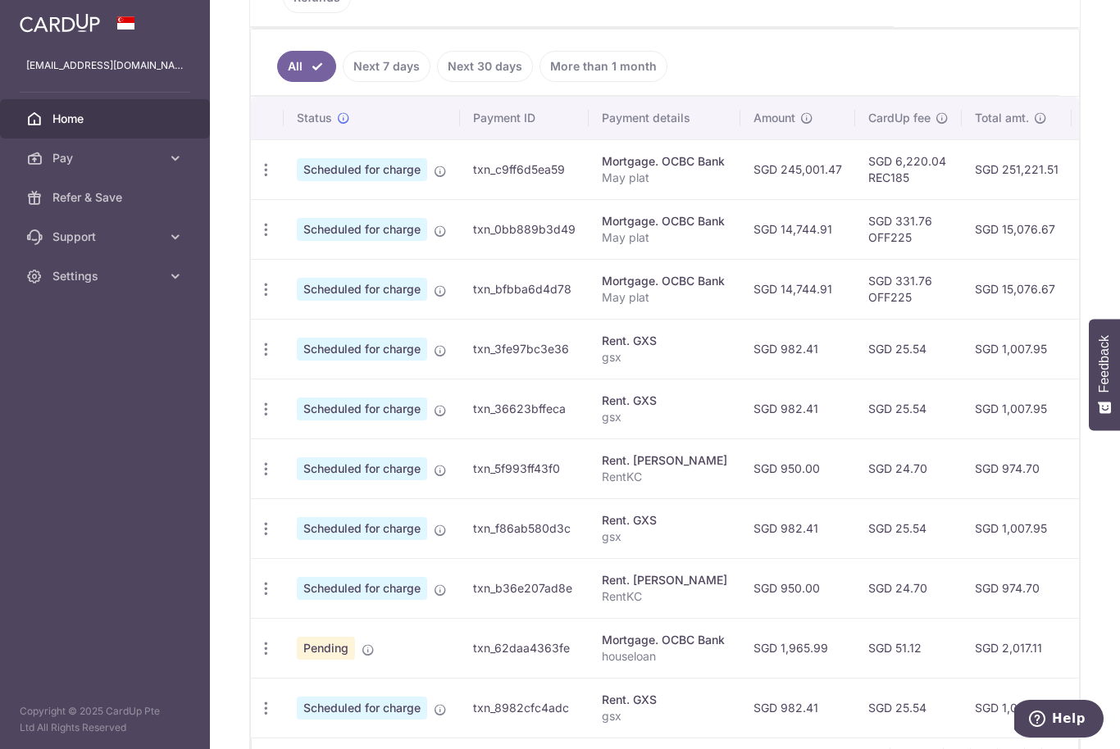
click at [257, 179] on icon "button" at bounding box center [265, 170] width 17 height 17
click at [298, 524] on span "Update payment" at bounding box center [354, 514] width 112 height 20
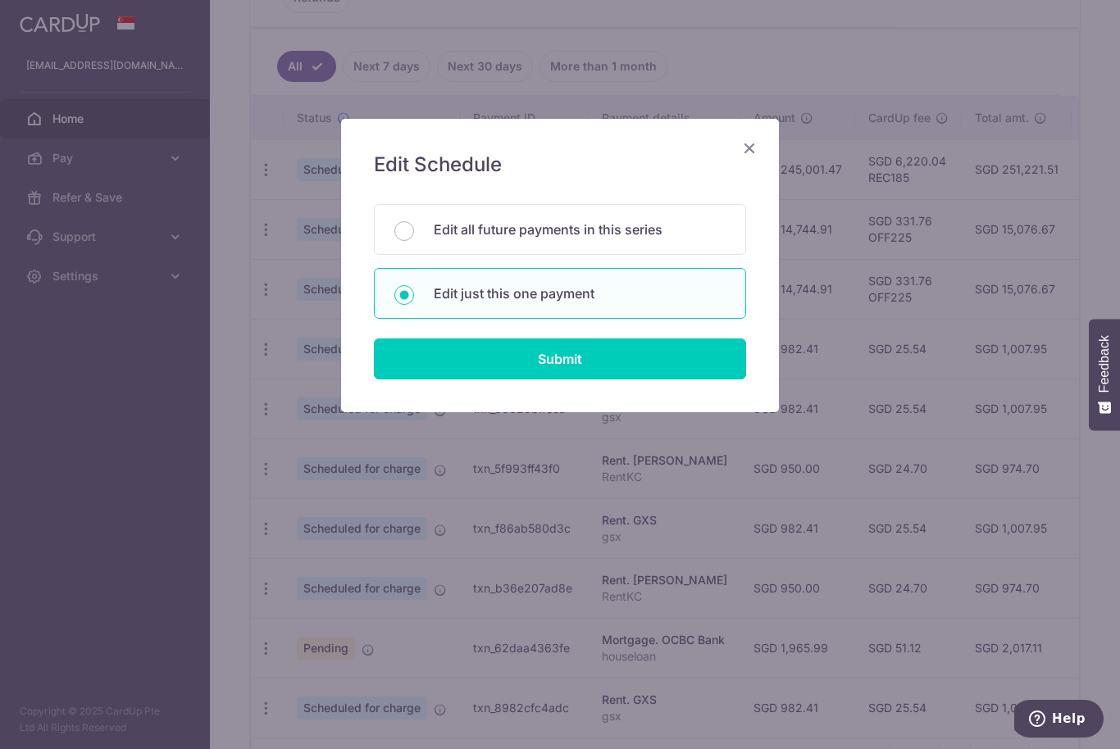
click at [539, 371] on input "Submit" at bounding box center [560, 359] width 372 height 41
radio input "true"
type input "950.00"
type input "[DATE]"
type input "RentKC"
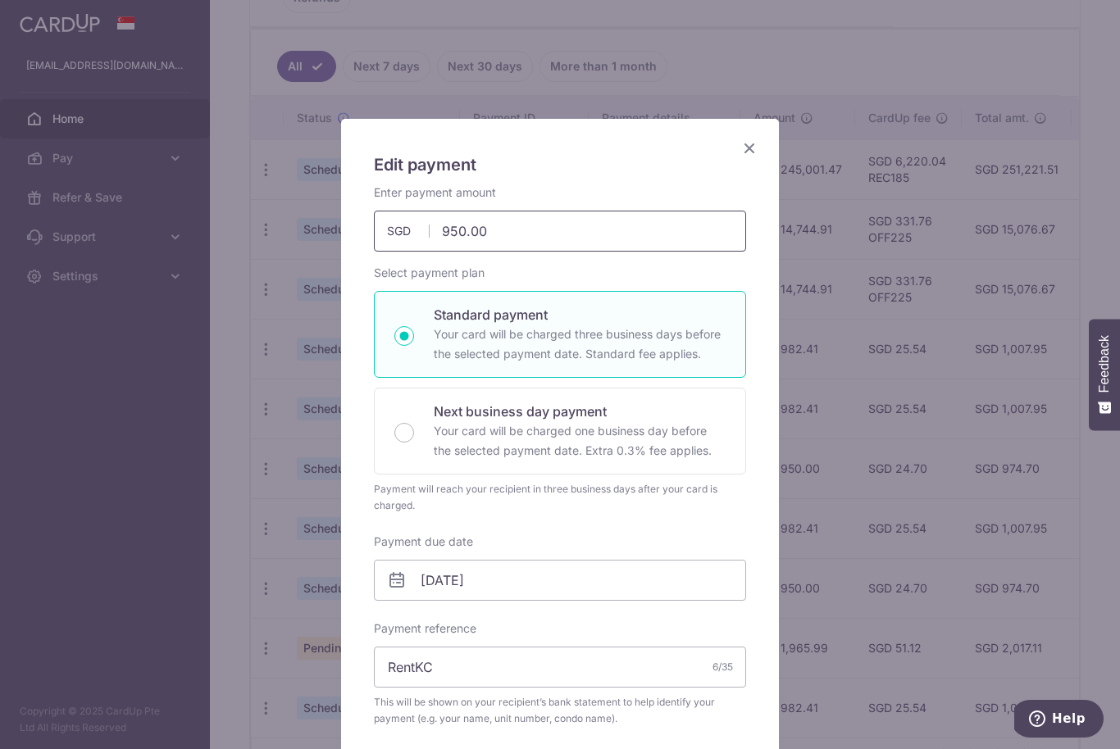
click at [531, 230] on input "950.00" at bounding box center [560, 231] width 372 height 41
type input "982.41"
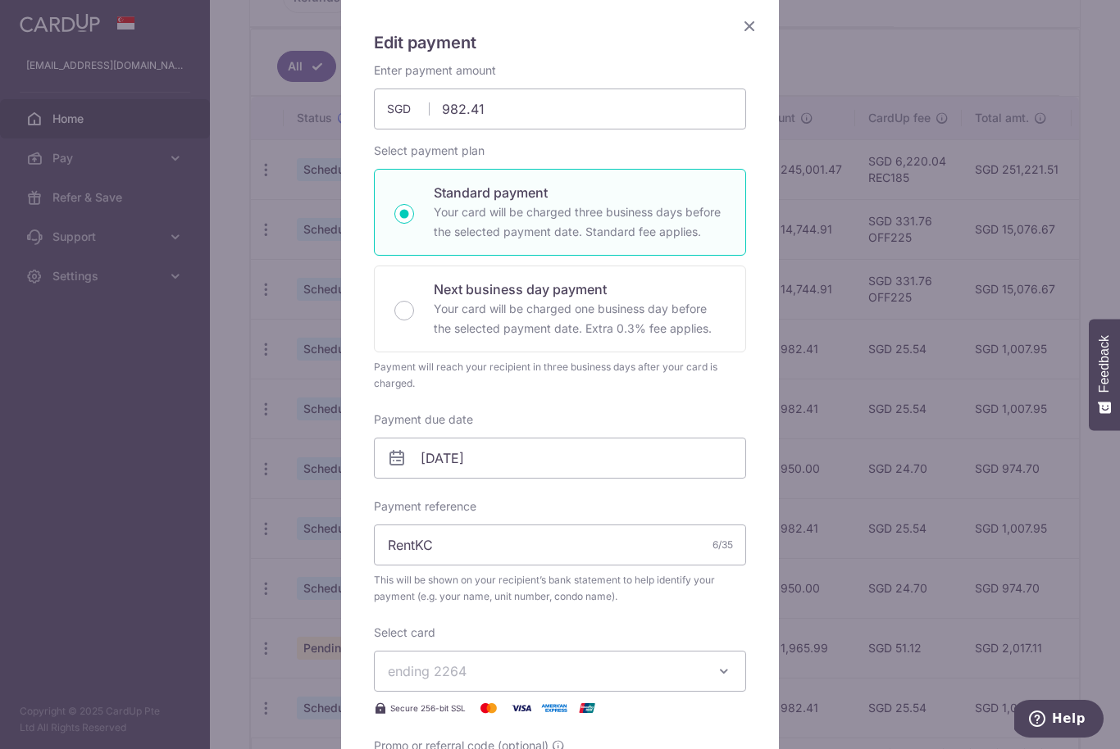
scroll to position [138, 0]
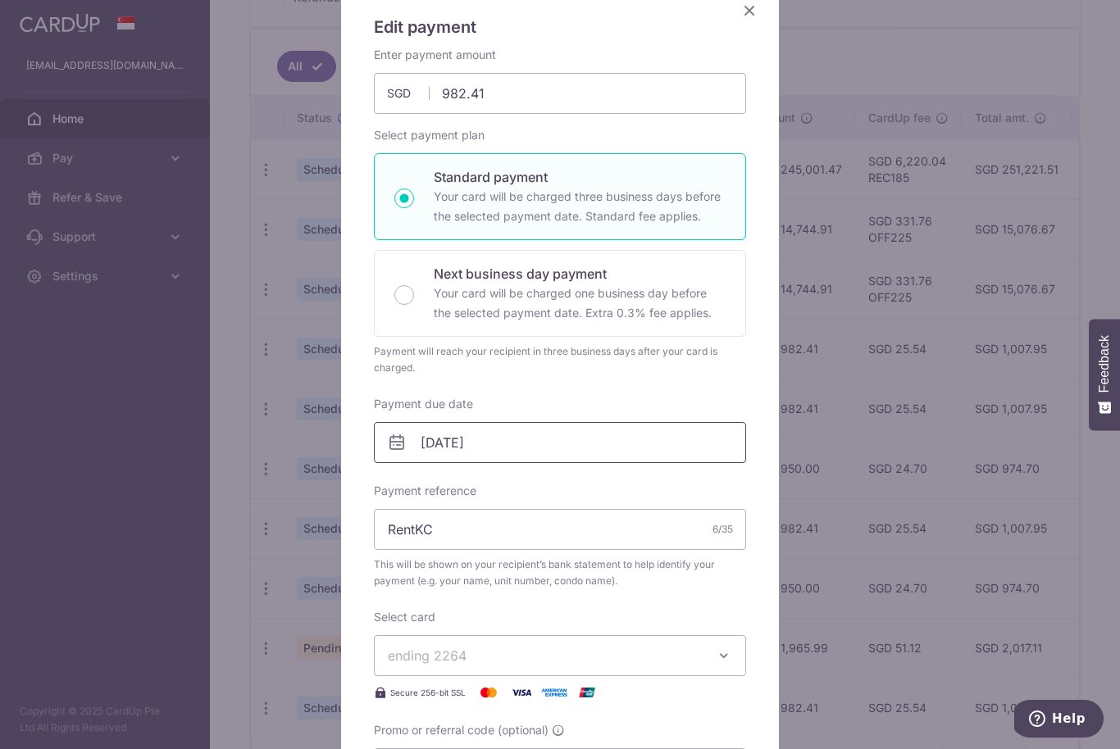
click at [572, 452] on input "[DATE]" at bounding box center [560, 442] width 372 height 41
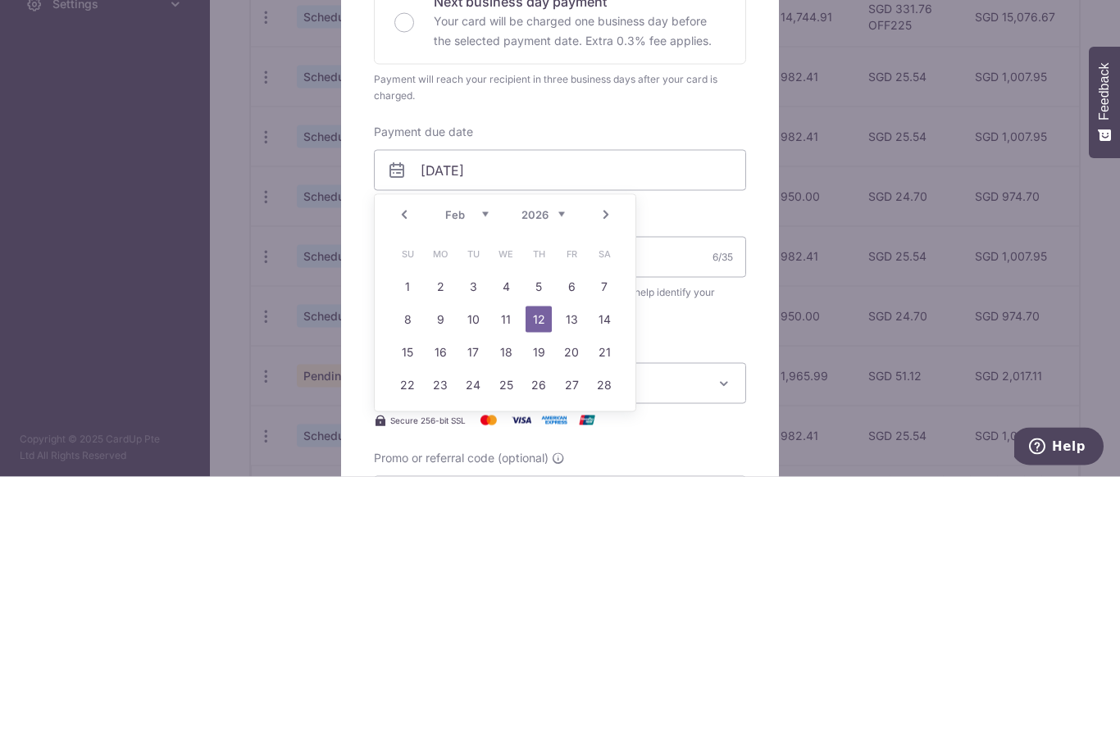
click at [403, 477] on link "Prev" at bounding box center [404, 487] width 20 height 20
click at [401, 477] on link "Prev" at bounding box center [404, 487] width 20 height 20
click at [395, 477] on link "Prev" at bounding box center [404, 487] width 20 height 20
click at [406, 477] on link "Prev" at bounding box center [404, 487] width 20 height 20
click at [403, 477] on link "Prev" at bounding box center [404, 487] width 20 height 20
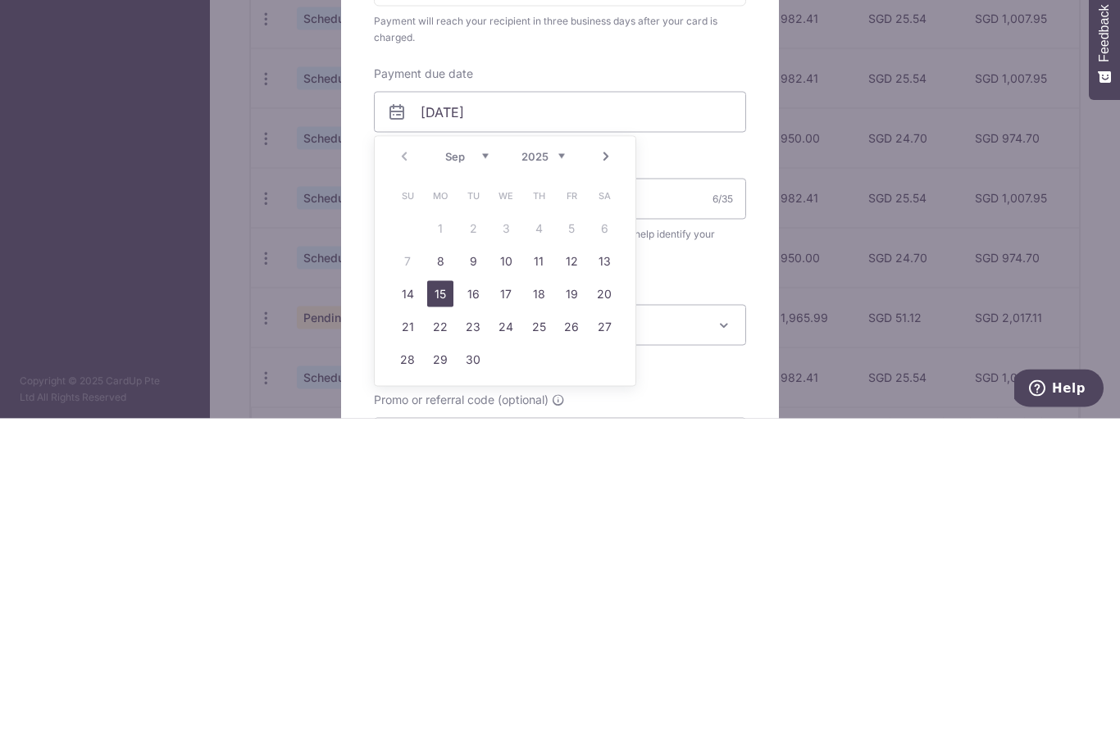
click at [431, 612] on link "15" at bounding box center [440, 625] width 26 height 26
type input "15/09/2025"
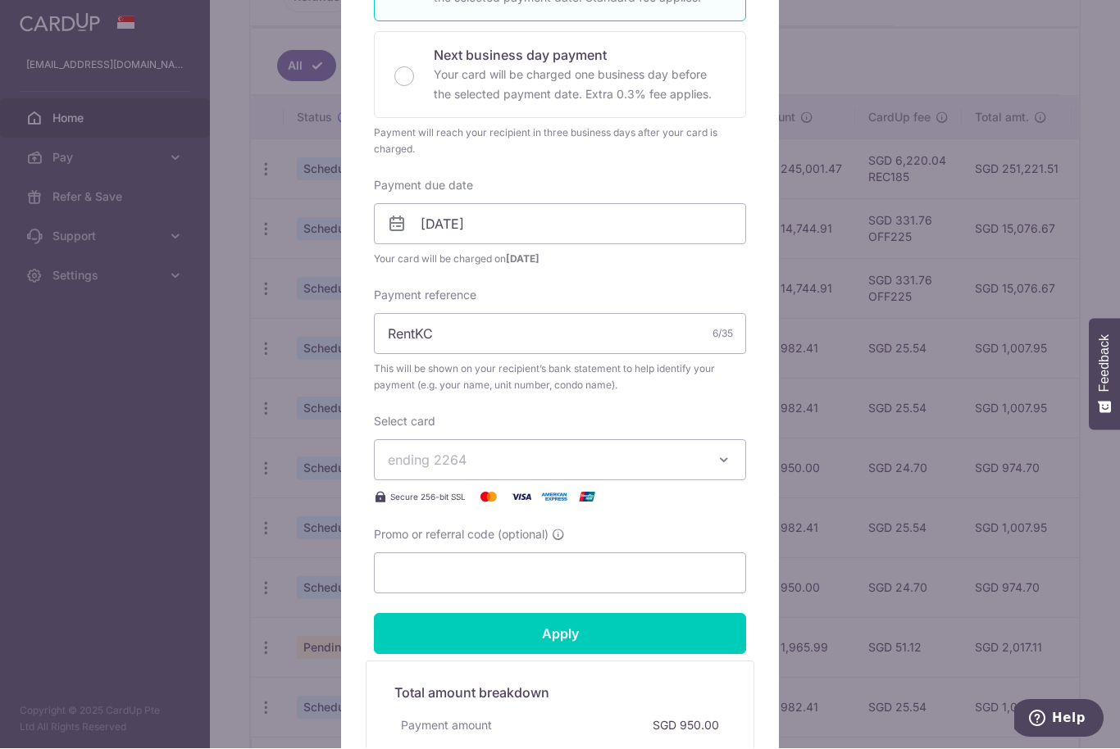
scroll to position [357, 0]
click at [523, 568] on input "Promo or referral code (optional)" at bounding box center [560, 573] width 372 height 41
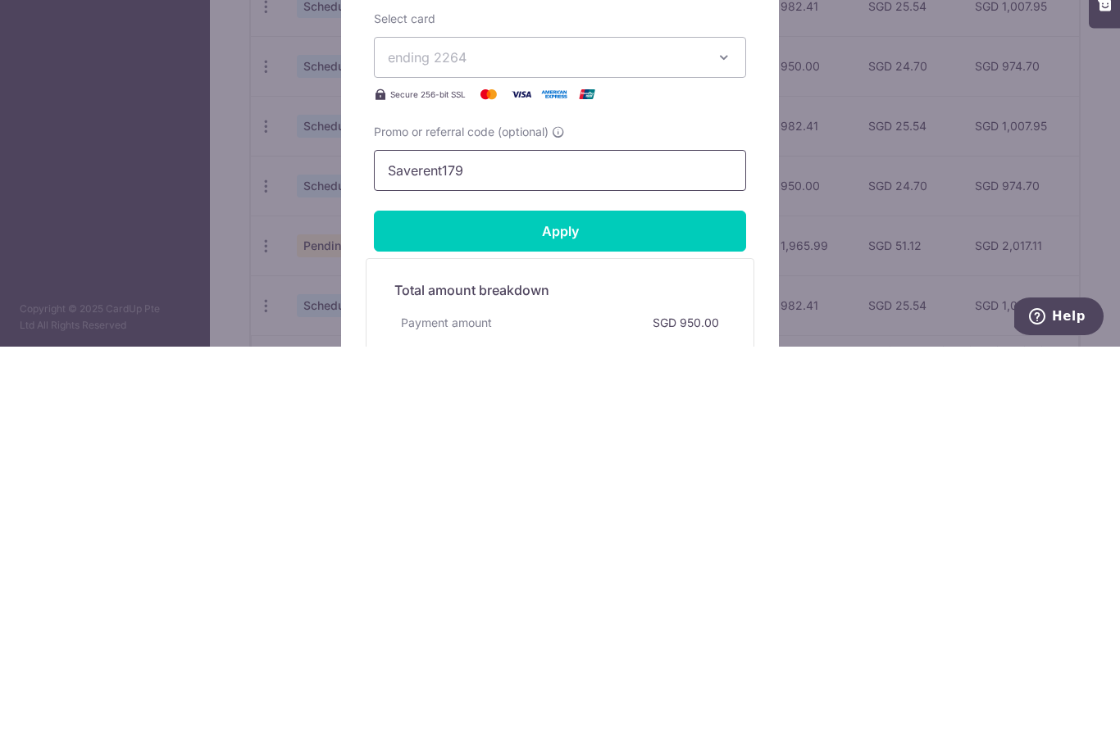
type input "Saverent179"
click at [617, 613] on input "Apply" at bounding box center [560, 633] width 372 height 41
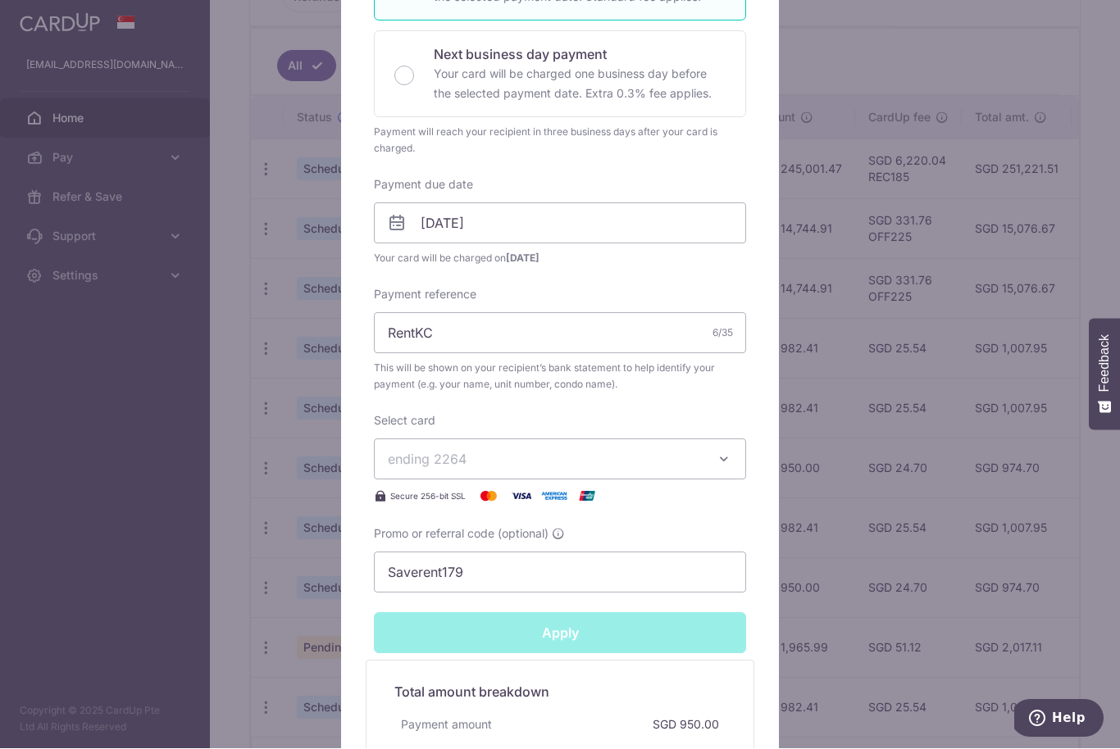
type input "Successfully Applied"
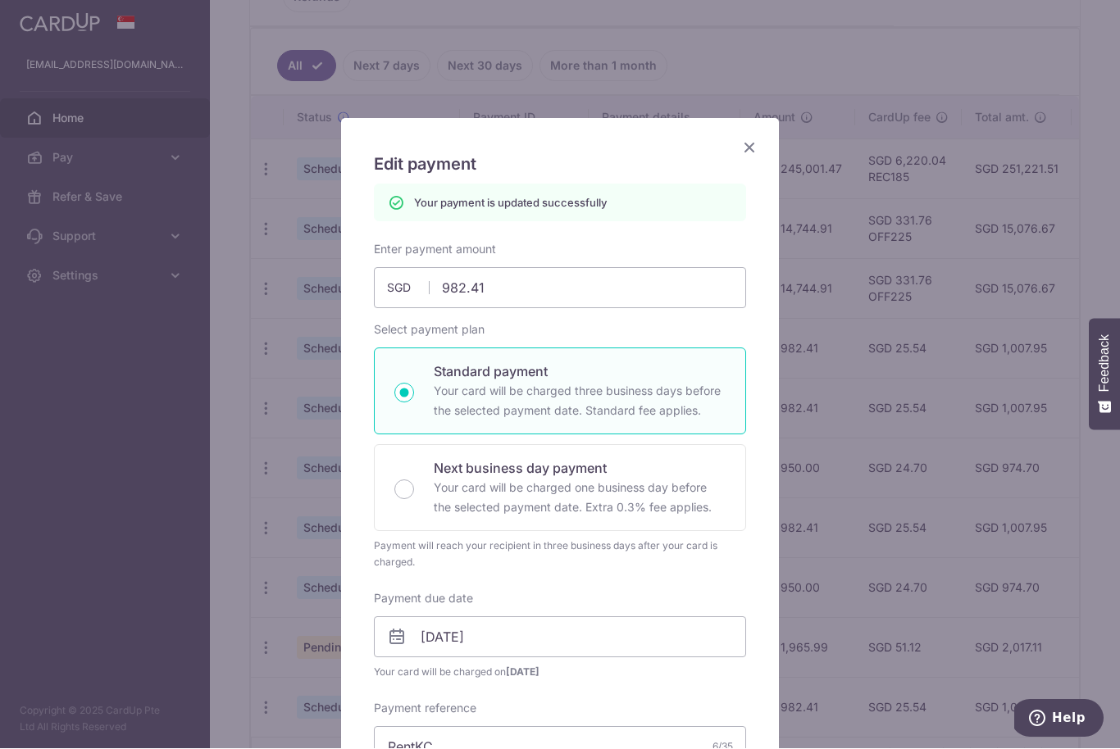
scroll to position [0, 0]
click at [757, 142] on icon "Close" at bounding box center [750, 148] width 20 height 20
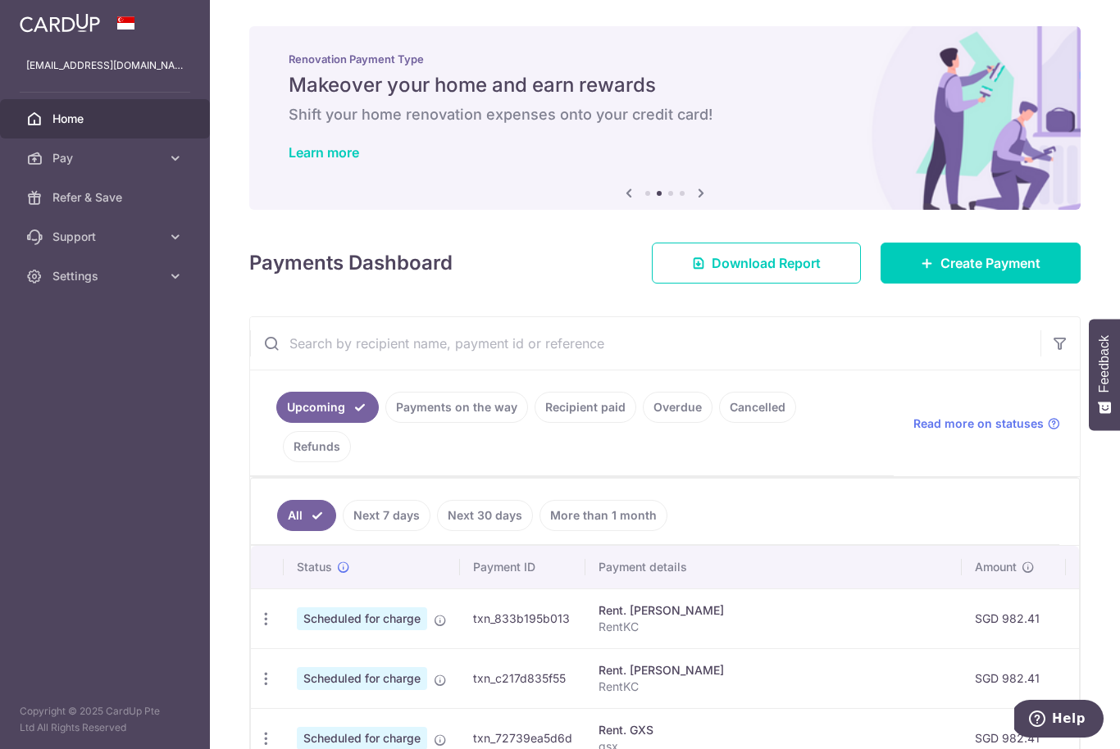
click at [0, 0] on icon "button" at bounding box center [0, 0] width 0 height 0
click at [119, 280] on span "Settings" at bounding box center [106, 276] width 108 height 16
click at [96, 364] on link "Logout" at bounding box center [105, 354] width 210 height 39
